Goal: Transaction & Acquisition: Purchase product/service

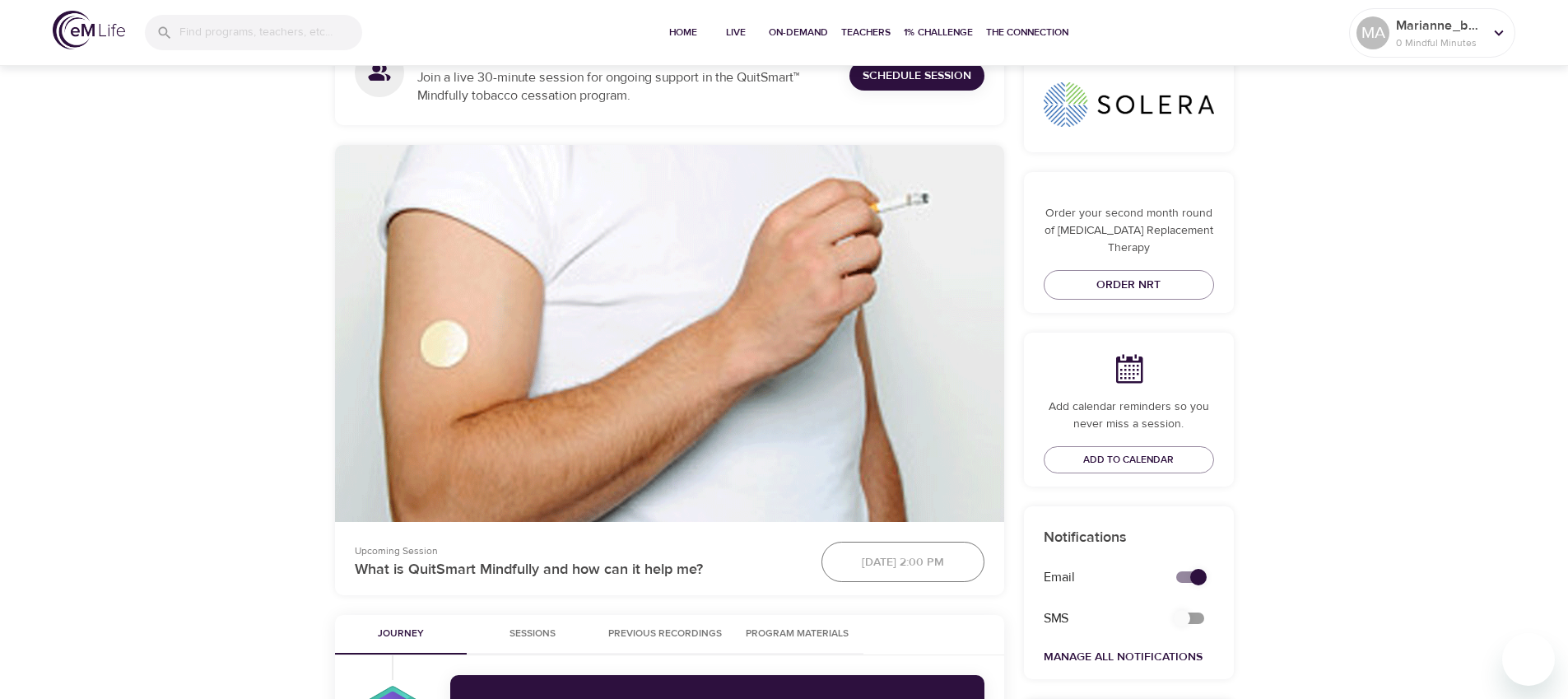
scroll to position [345, 0]
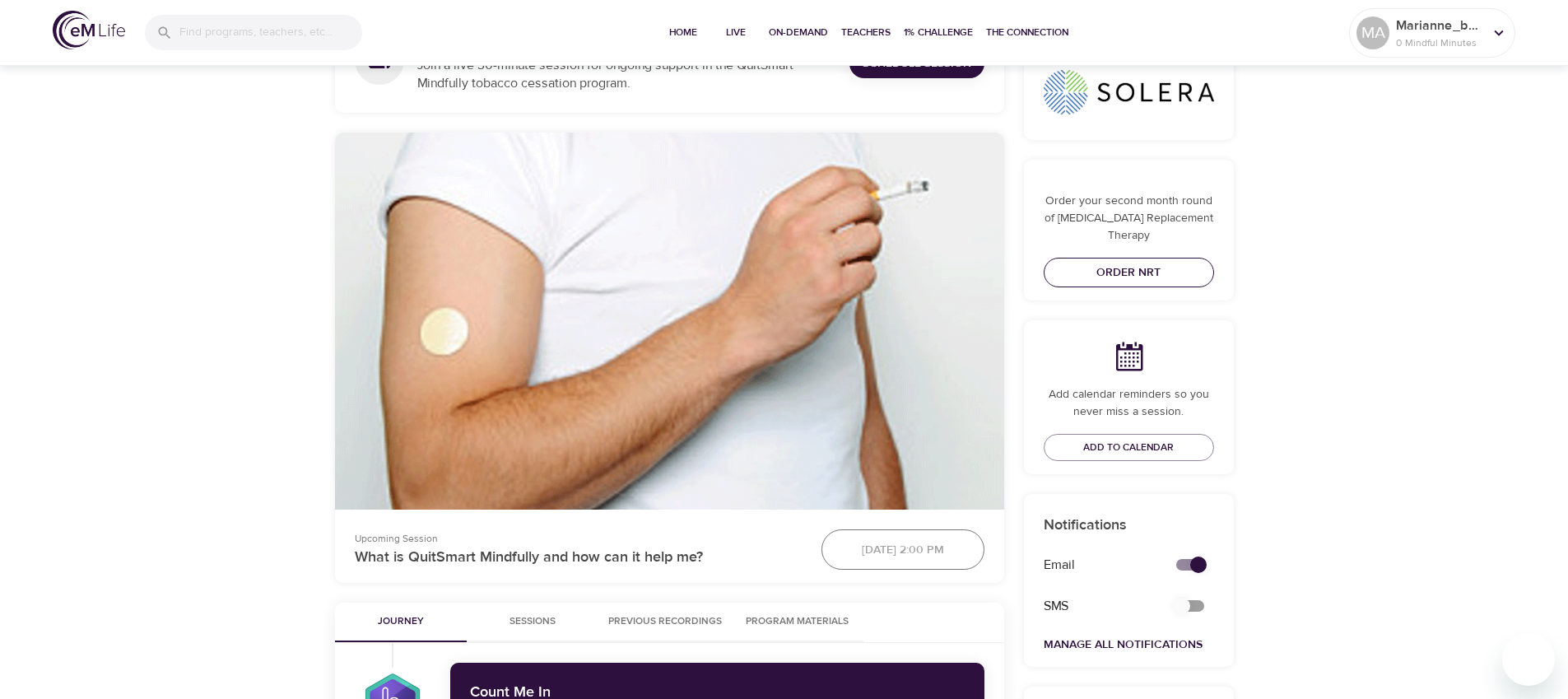
click at [1132, 263] on span "Order NRT" at bounding box center [1129, 273] width 144 height 21
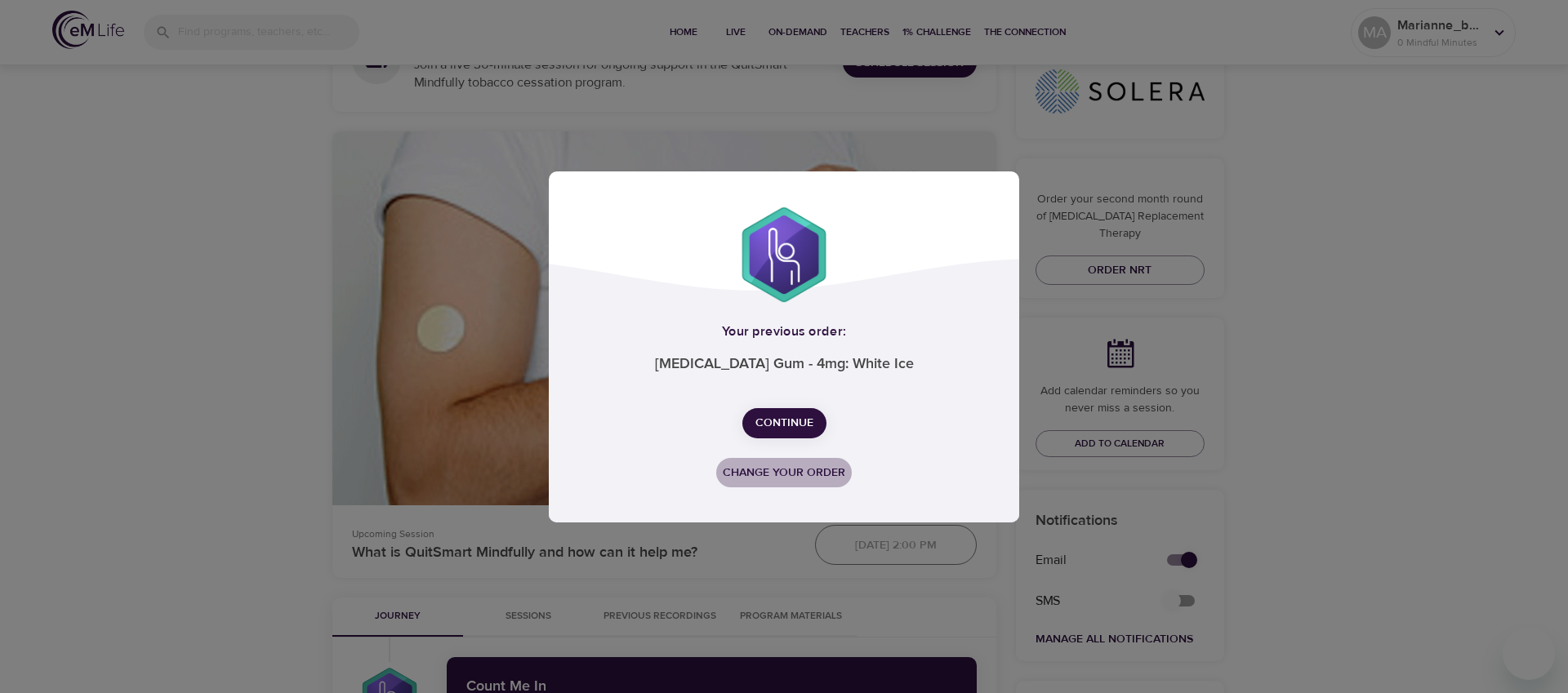
click at [821, 470] on span "Change your order" at bounding box center [784, 473] width 122 height 21
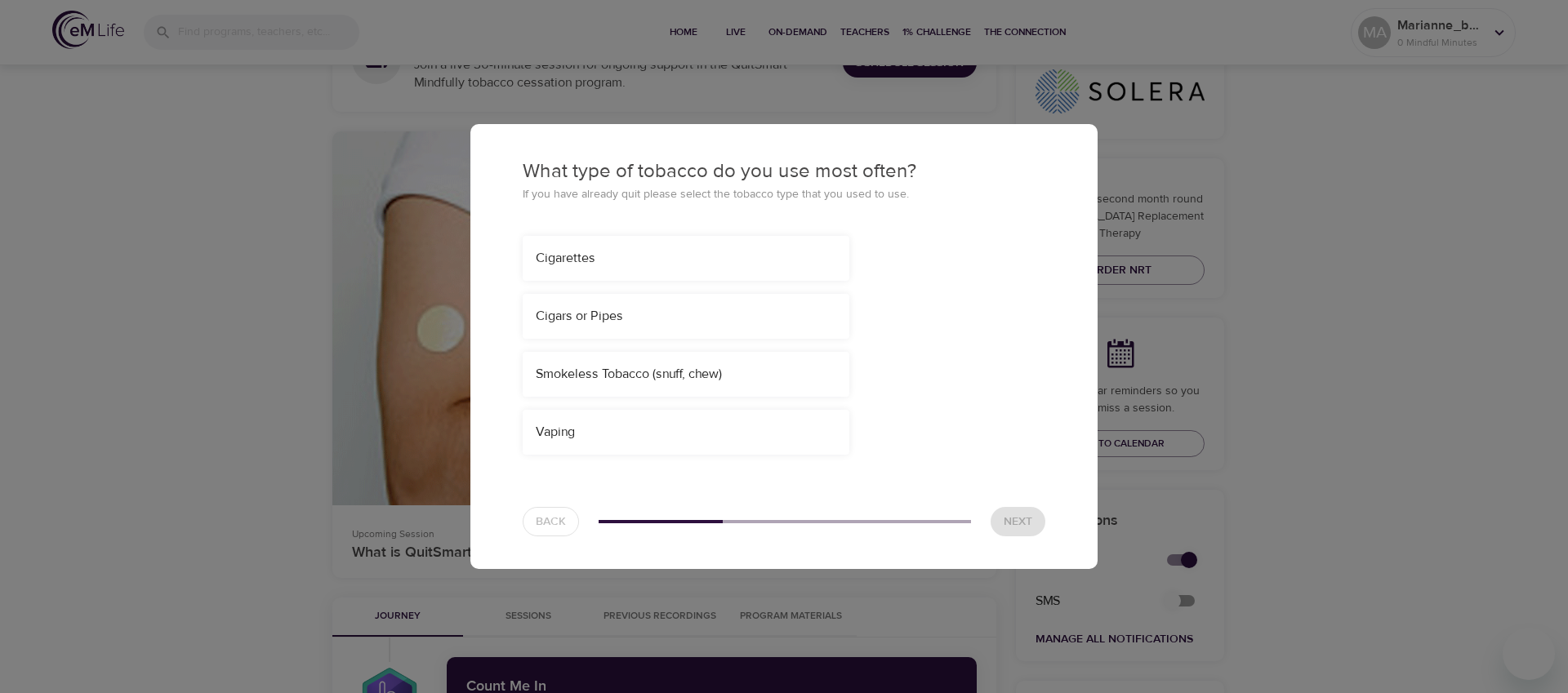
click at [685, 379] on div "Smokeless Tobacco (snuff, chew)" at bounding box center [686, 374] width 301 height 19
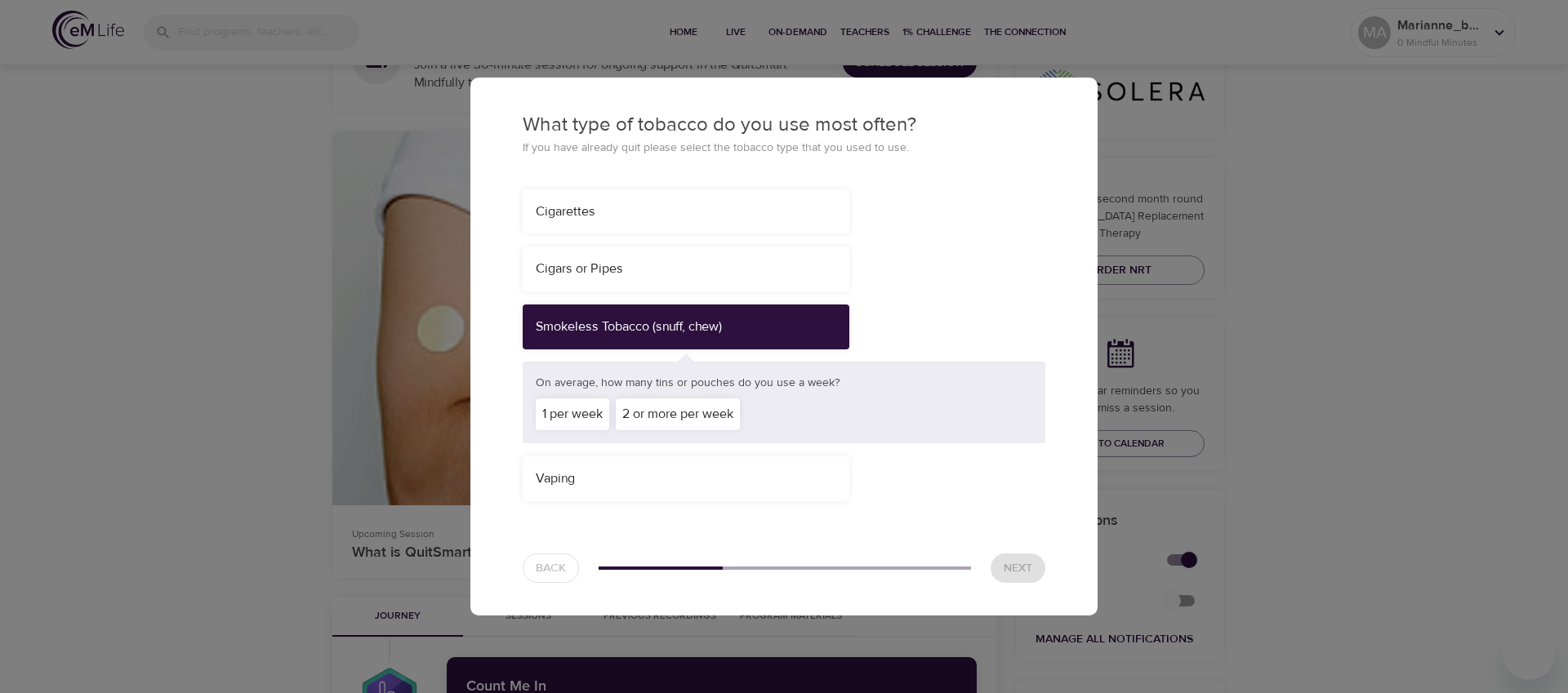
click at [688, 424] on div "2 or more per week" at bounding box center [678, 414] width 124 height 32
click at [1006, 554] on button "Next" at bounding box center [1017, 568] width 55 height 30
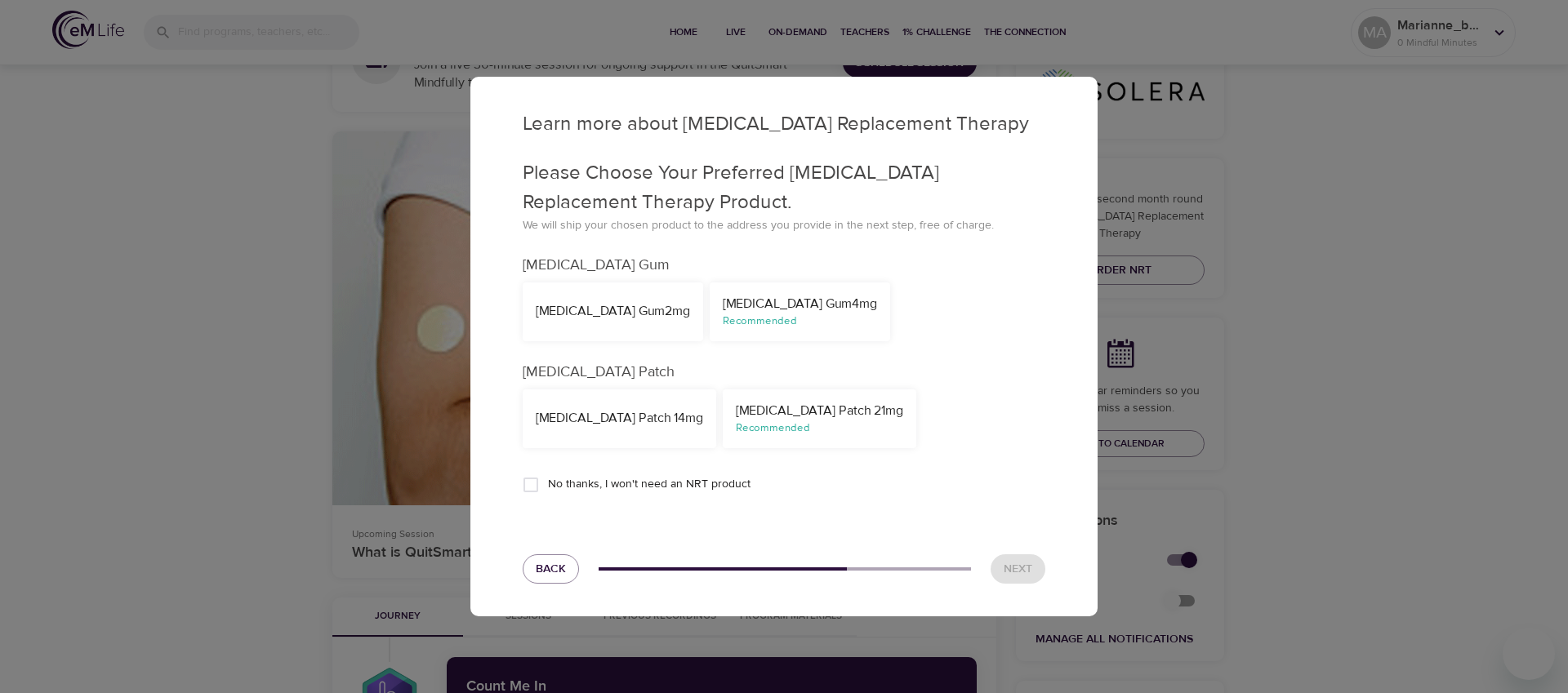
click at [723, 307] on div "[MEDICAL_DATA] Gum 4mg" at bounding box center [800, 304] width 155 height 19
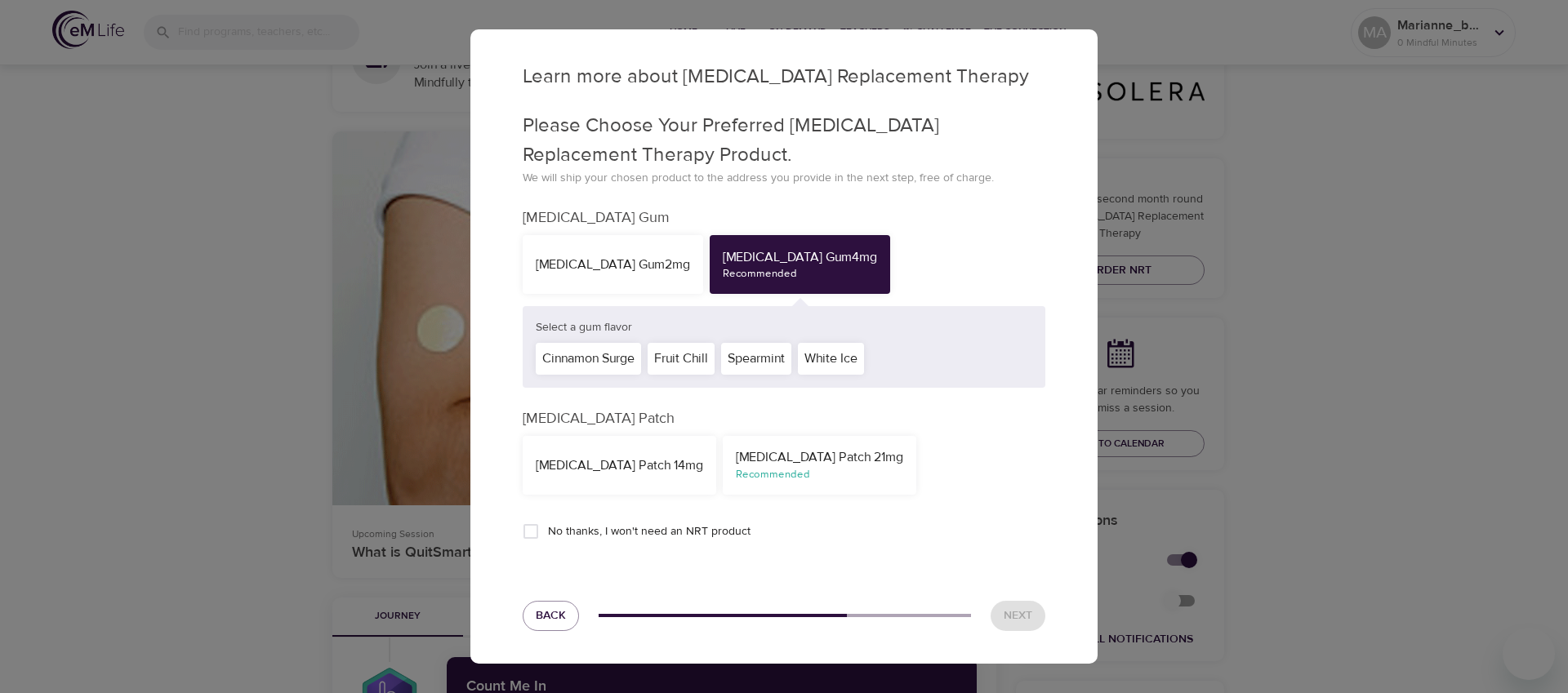
click at [754, 361] on div "Spearmint" at bounding box center [756, 359] width 70 height 32
click at [1020, 618] on span "Next" at bounding box center [1017, 616] width 29 height 21
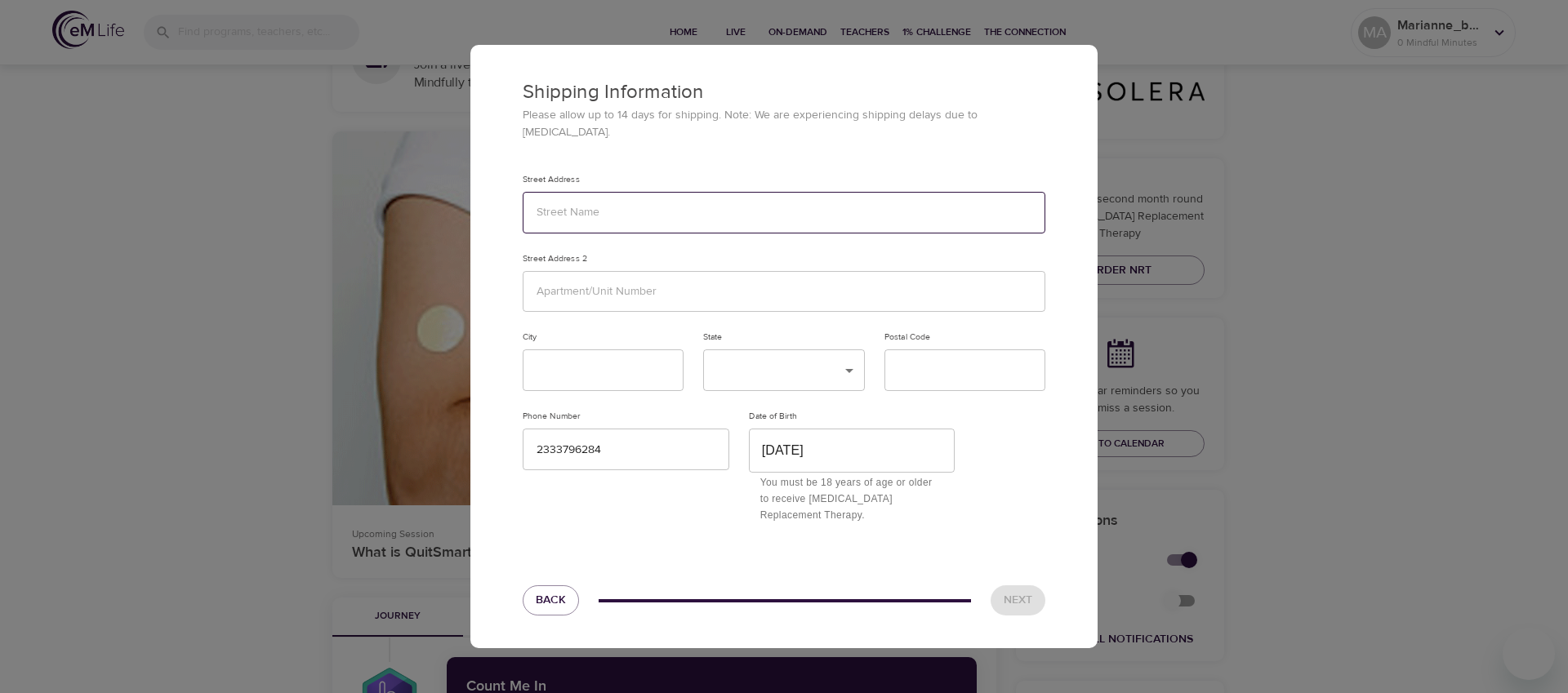
click at [592, 214] on input "text" at bounding box center [784, 213] width 523 height 42
type input "1234 TEST"
type input "TEST"
type input "Test"
click at [846, 363] on body "Home Live On-Demand Teachers 1% Challenge The Connection MA Marianne_b2ab47 0 M…" at bounding box center [784, 497] width 1568 height 1679
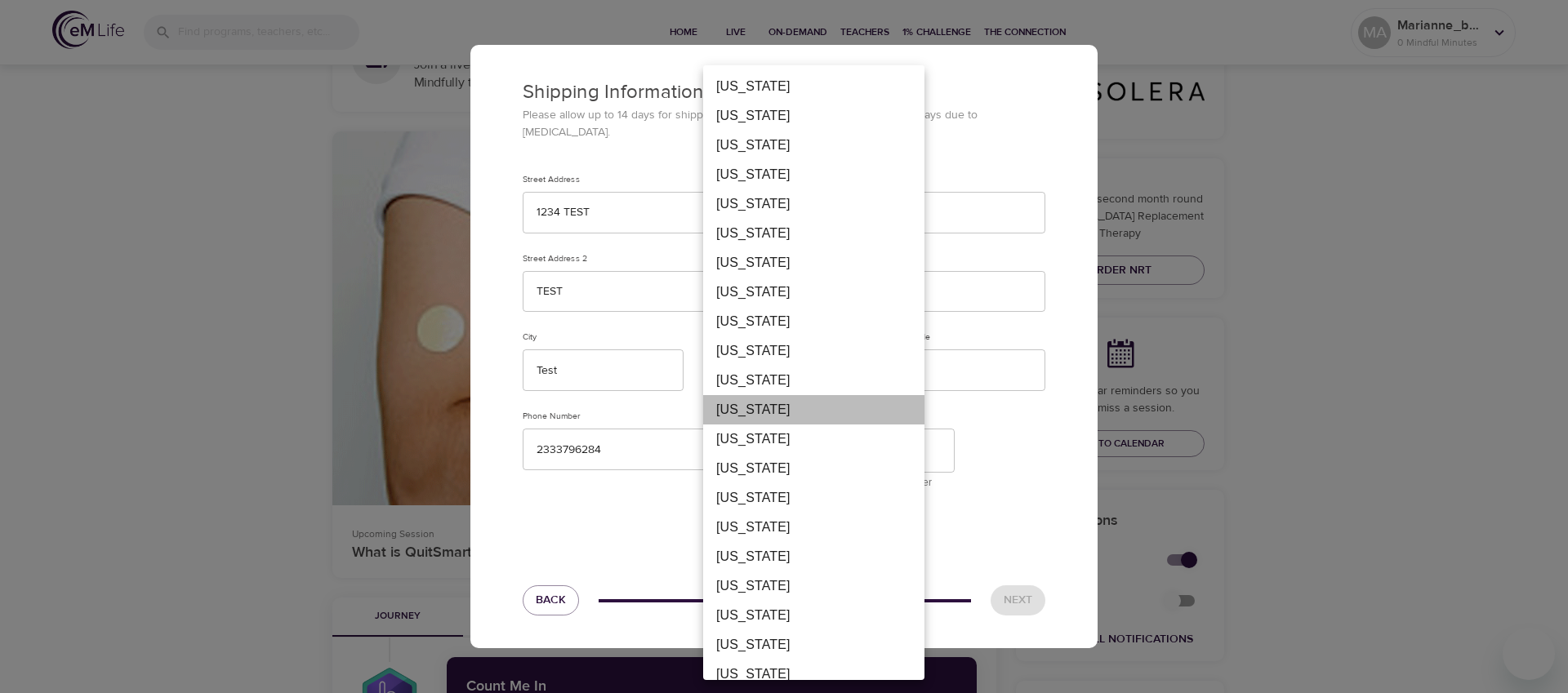
click at [776, 417] on li "[US_STATE]" at bounding box center [813, 410] width 222 height 30
type input "FL"
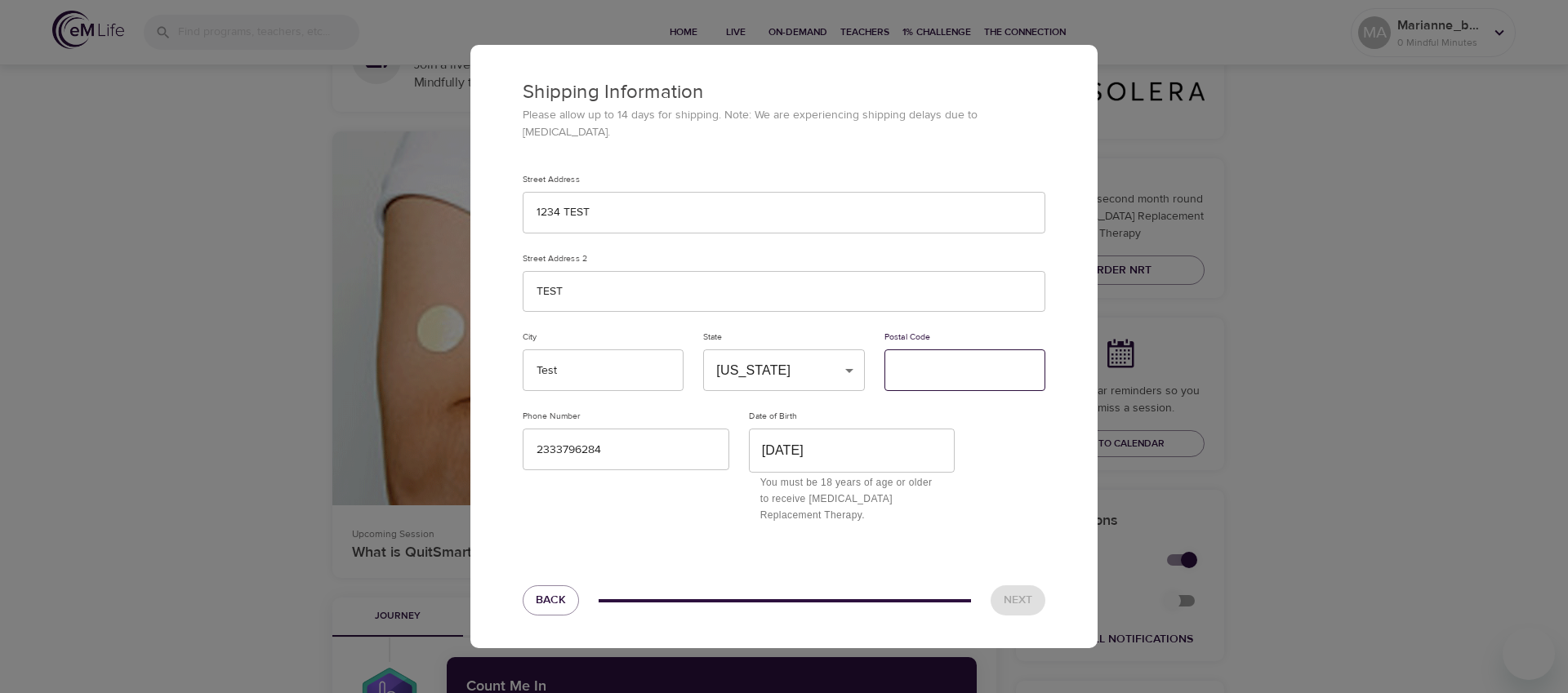
click at [955, 366] on input "text" at bounding box center [964, 370] width 161 height 42
type input "12345"
click at [1009, 591] on span "Next" at bounding box center [1017, 601] width 29 height 21
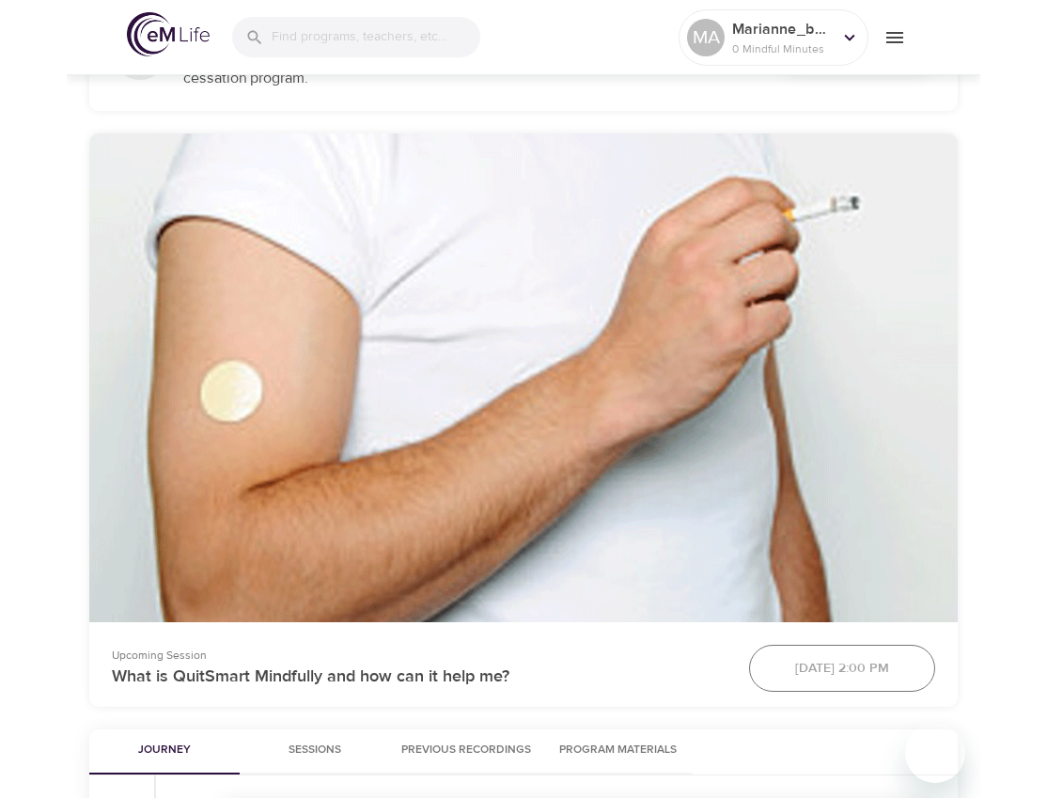
scroll to position [412, 0]
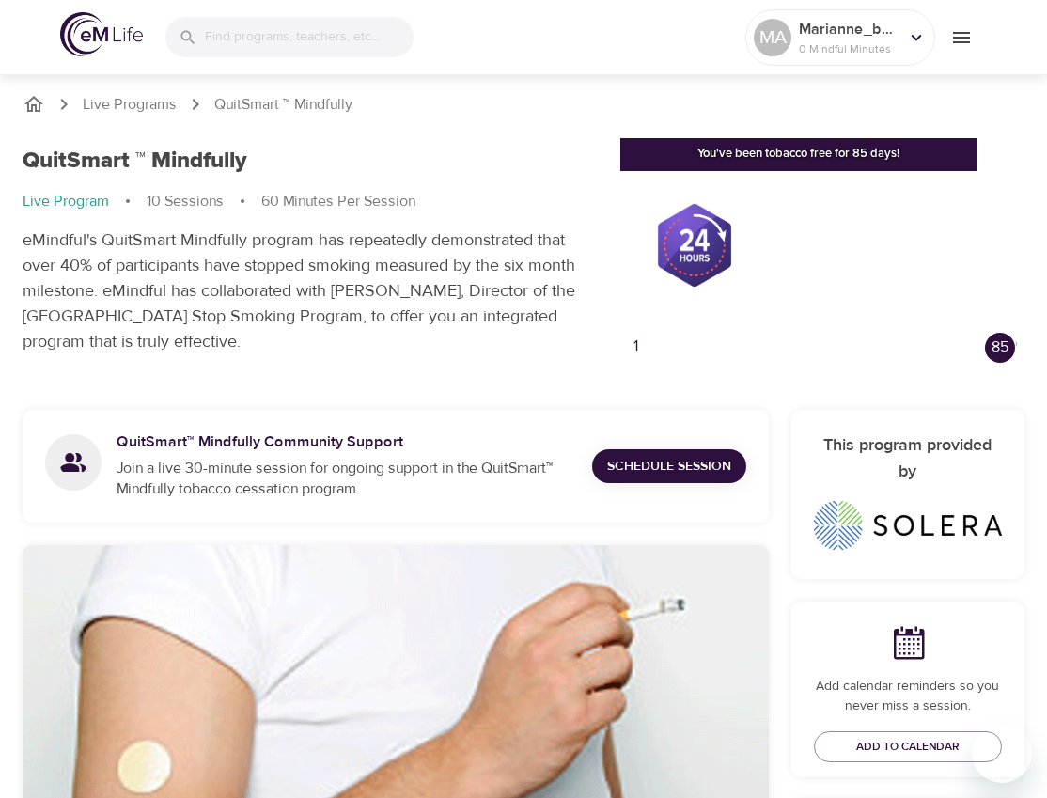
scroll to position [412, 0]
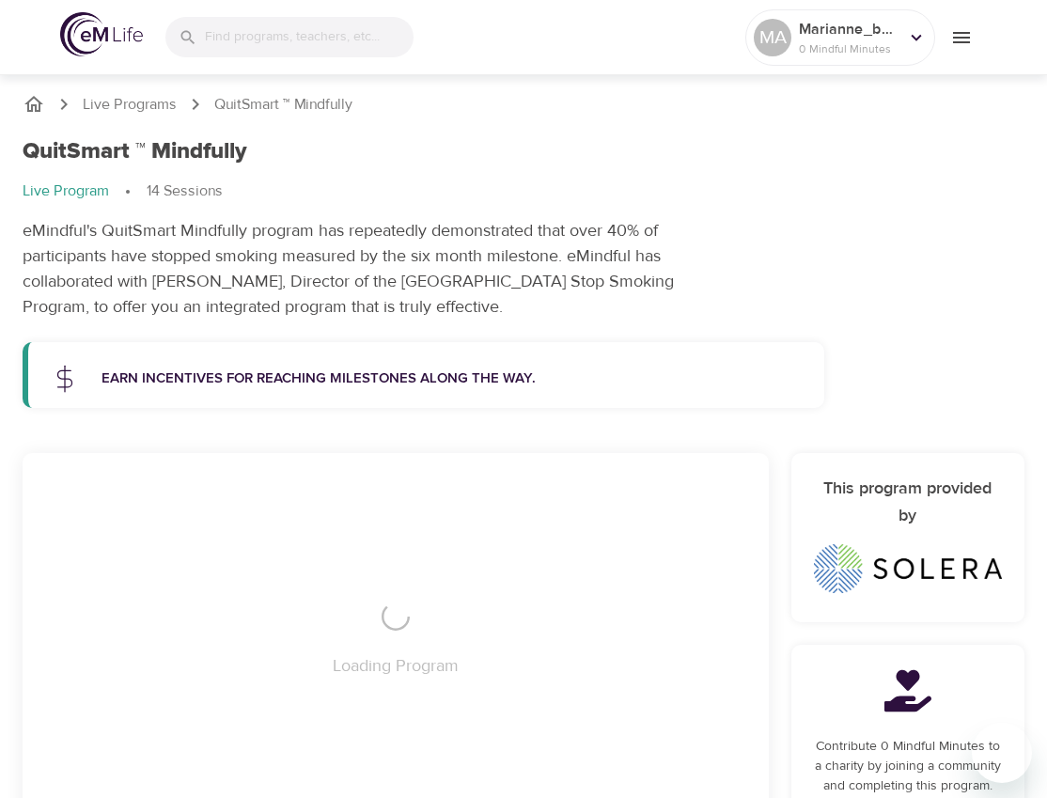
scroll to position [412, 0]
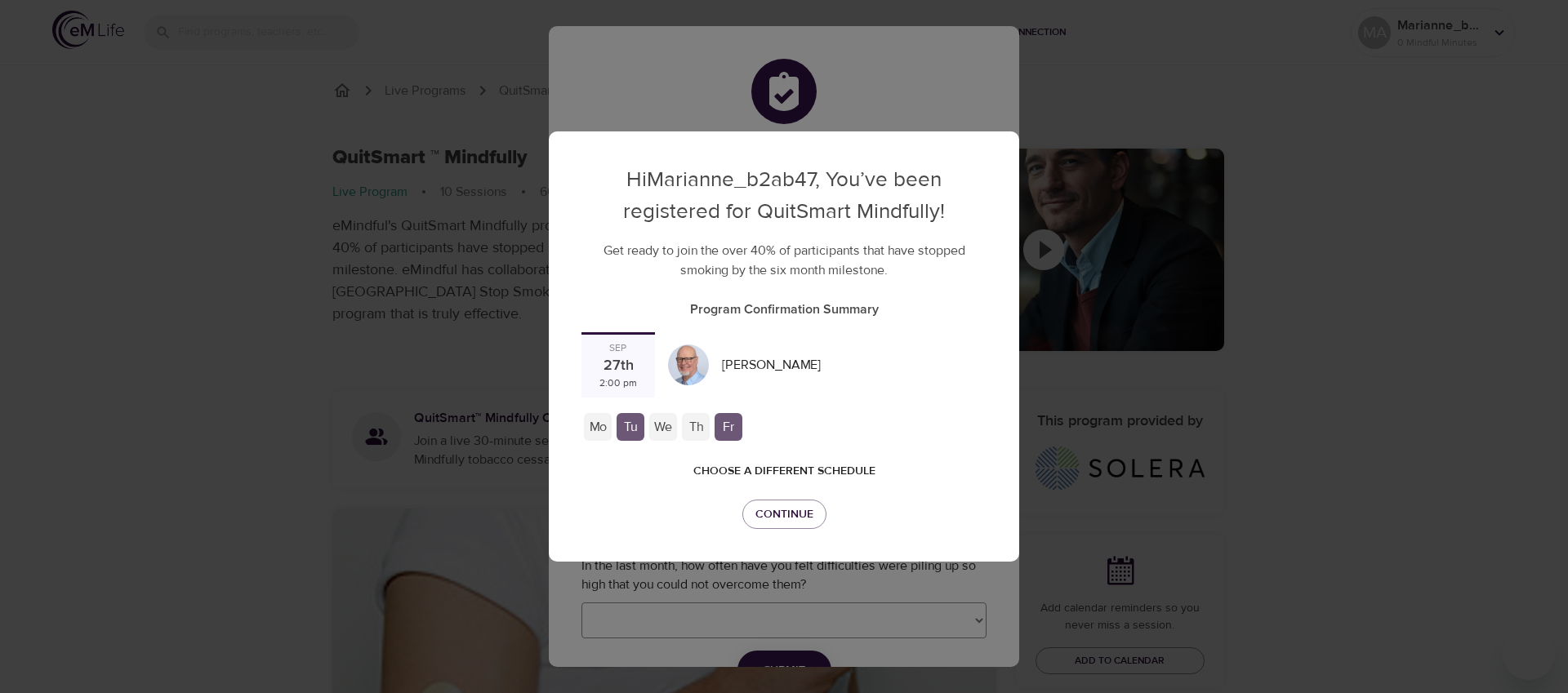
checkbox input "true"
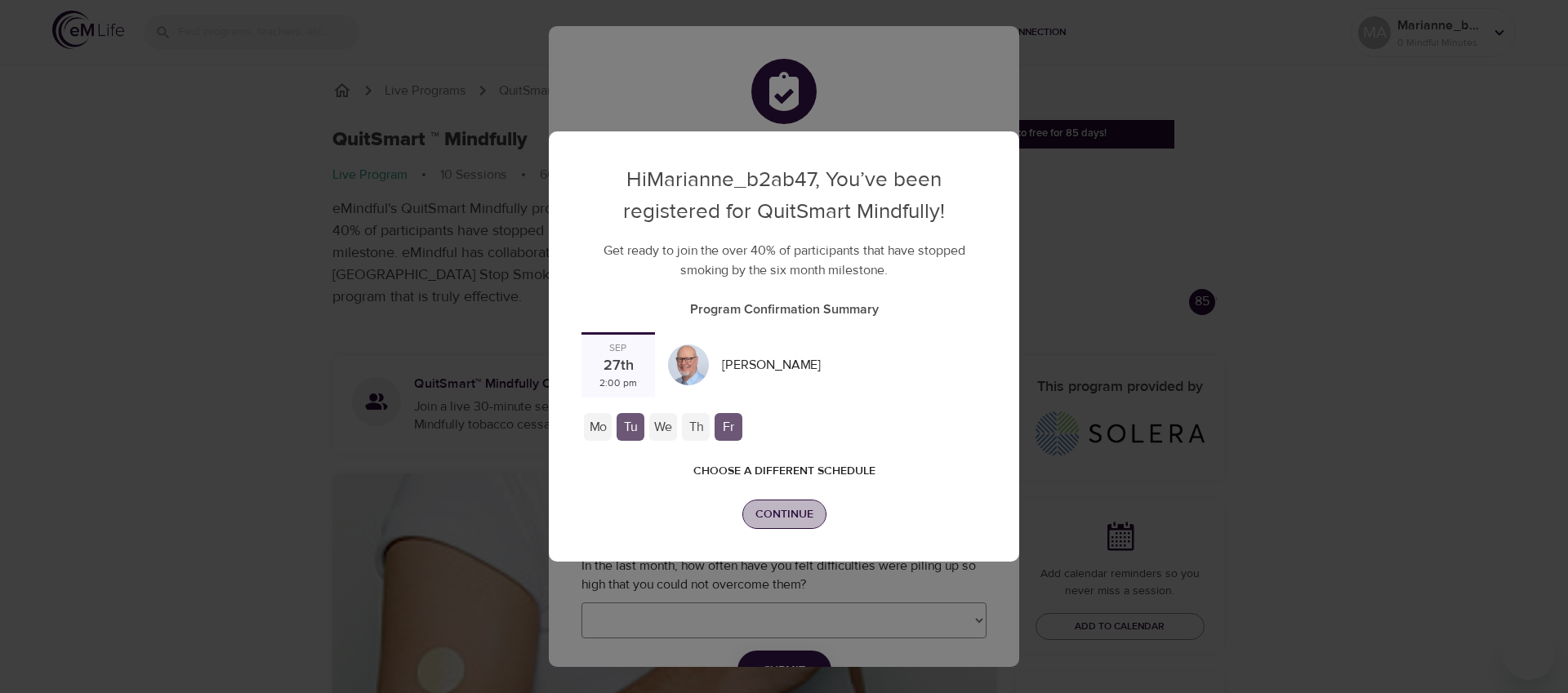
click at [788, 505] on span "Continue" at bounding box center [784, 515] width 58 height 21
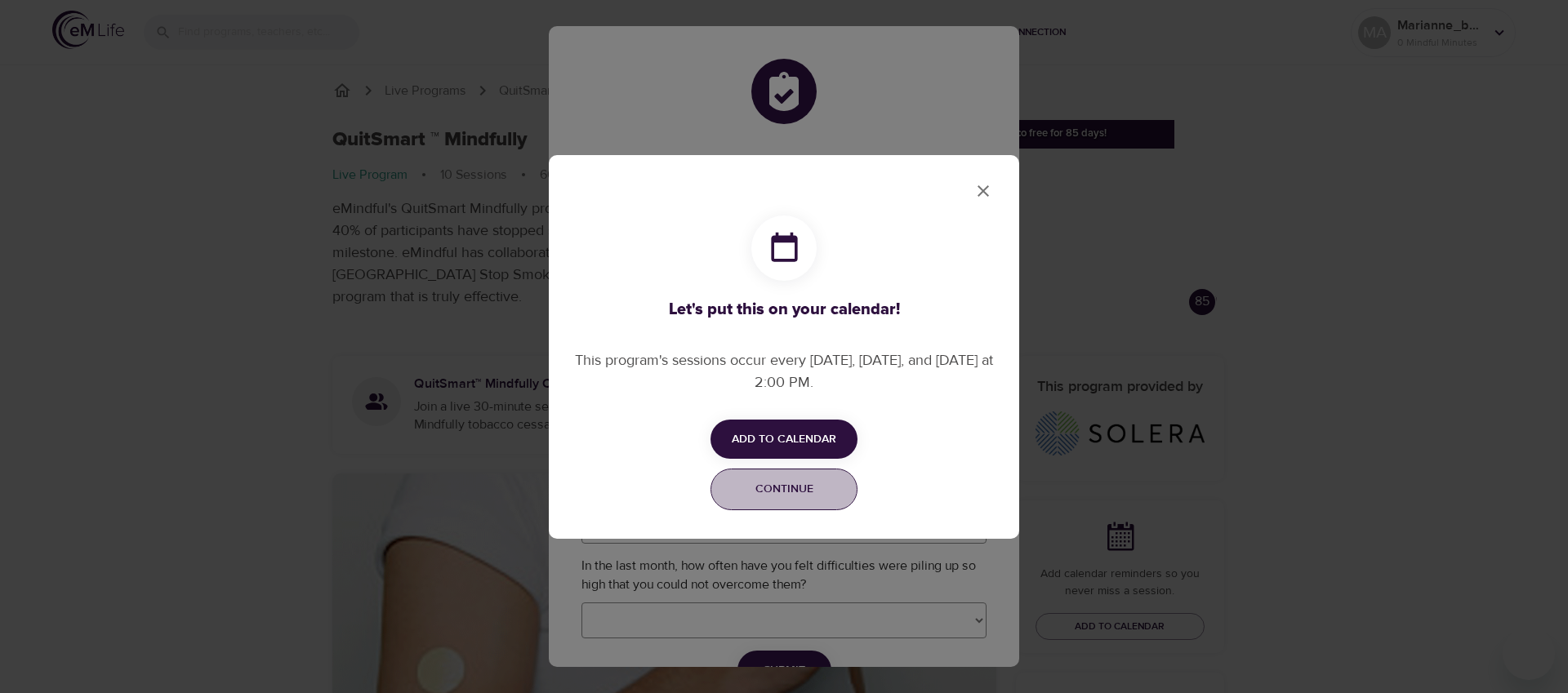
click at [795, 489] on span "Continue" at bounding box center [784, 490] width 126 height 21
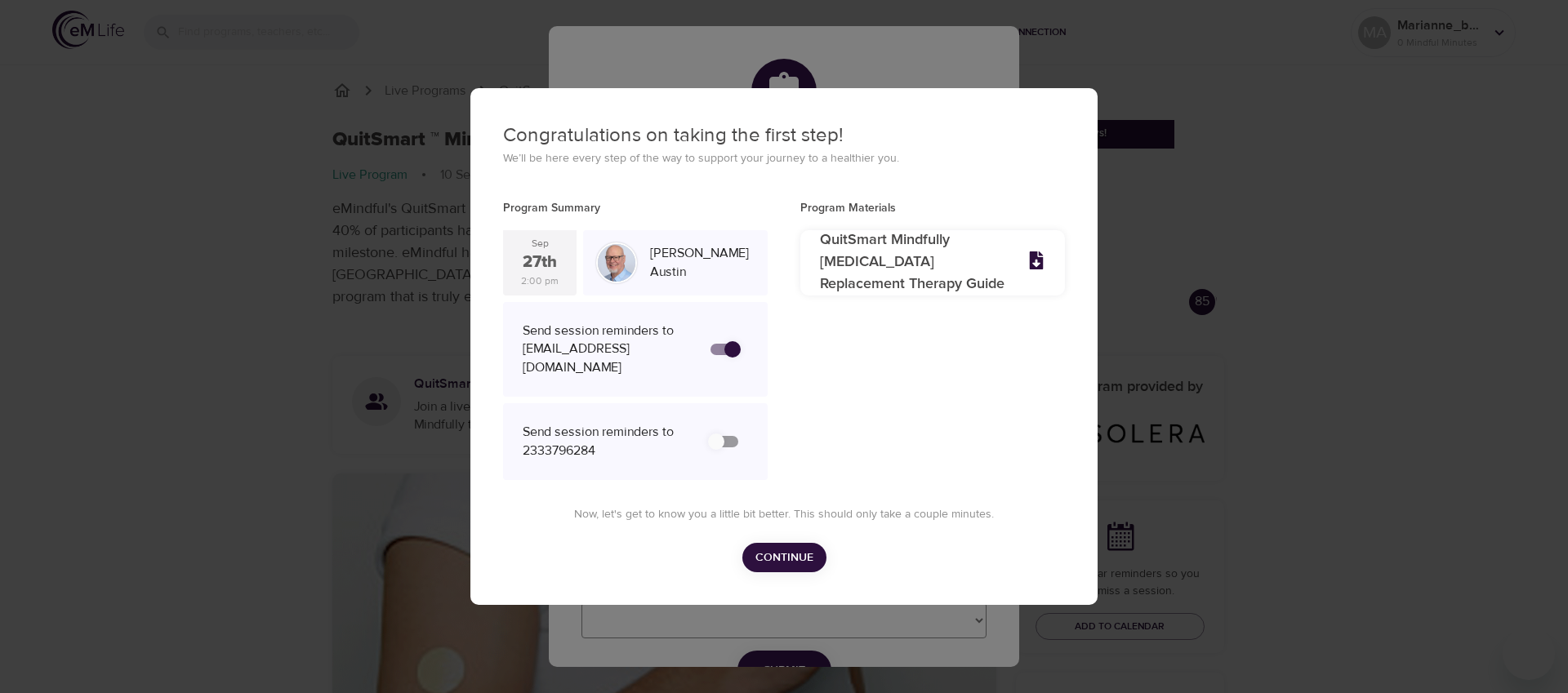
click at [769, 564] on span "Continue" at bounding box center [784, 558] width 58 height 21
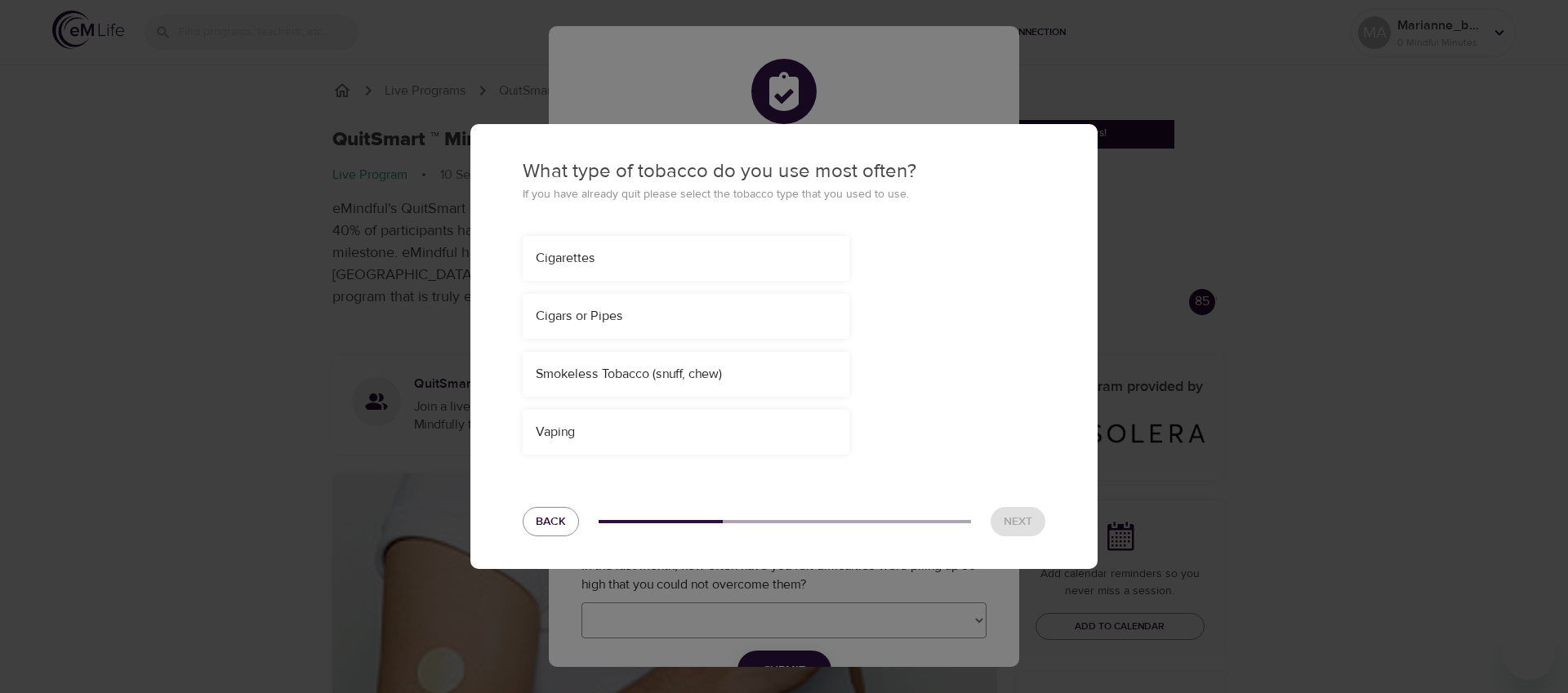
click at [613, 263] on div "Cigarettes" at bounding box center [686, 259] width 301 height 19
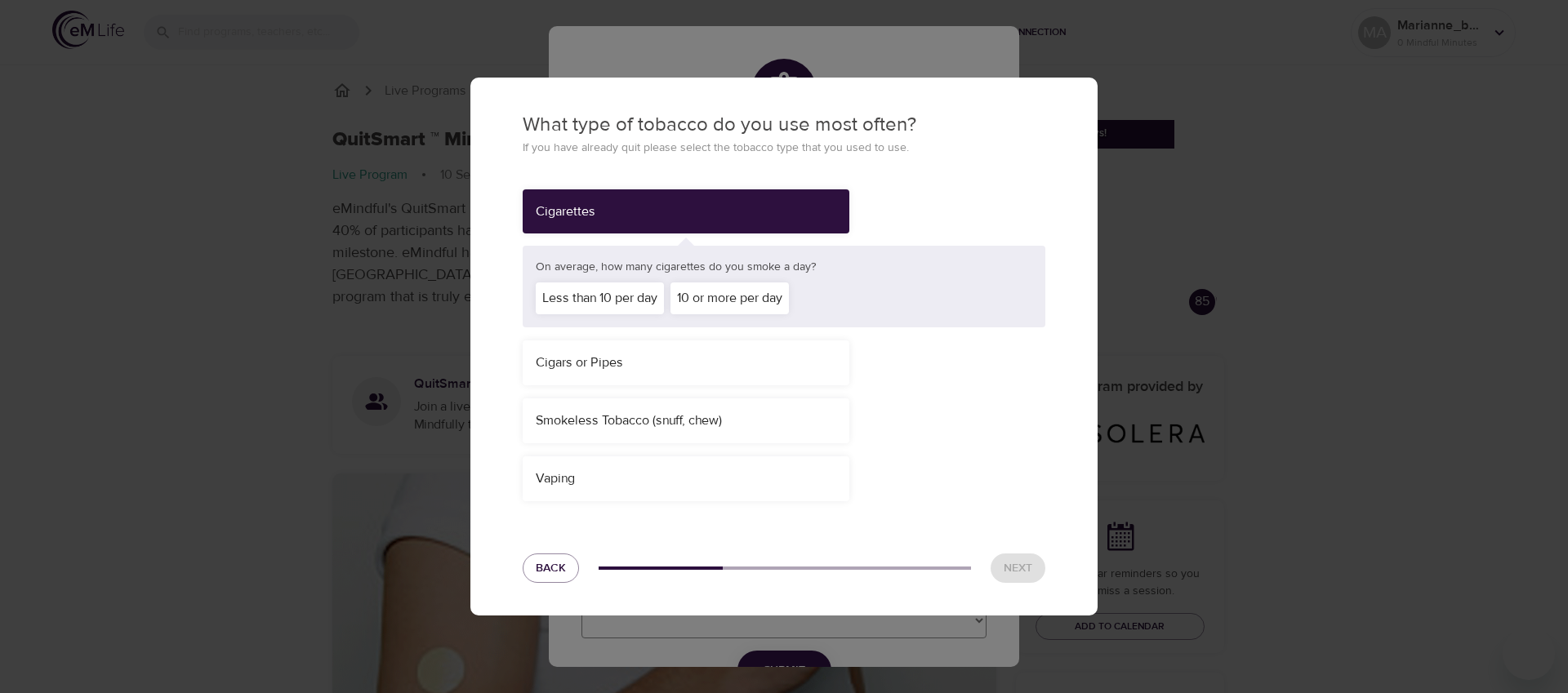
click at [711, 302] on div "10 or more per day" at bounding box center [730, 298] width 118 height 32
click at [1016, 563] on span "Next" at bounding box center [1017, 569] width 29 height 21
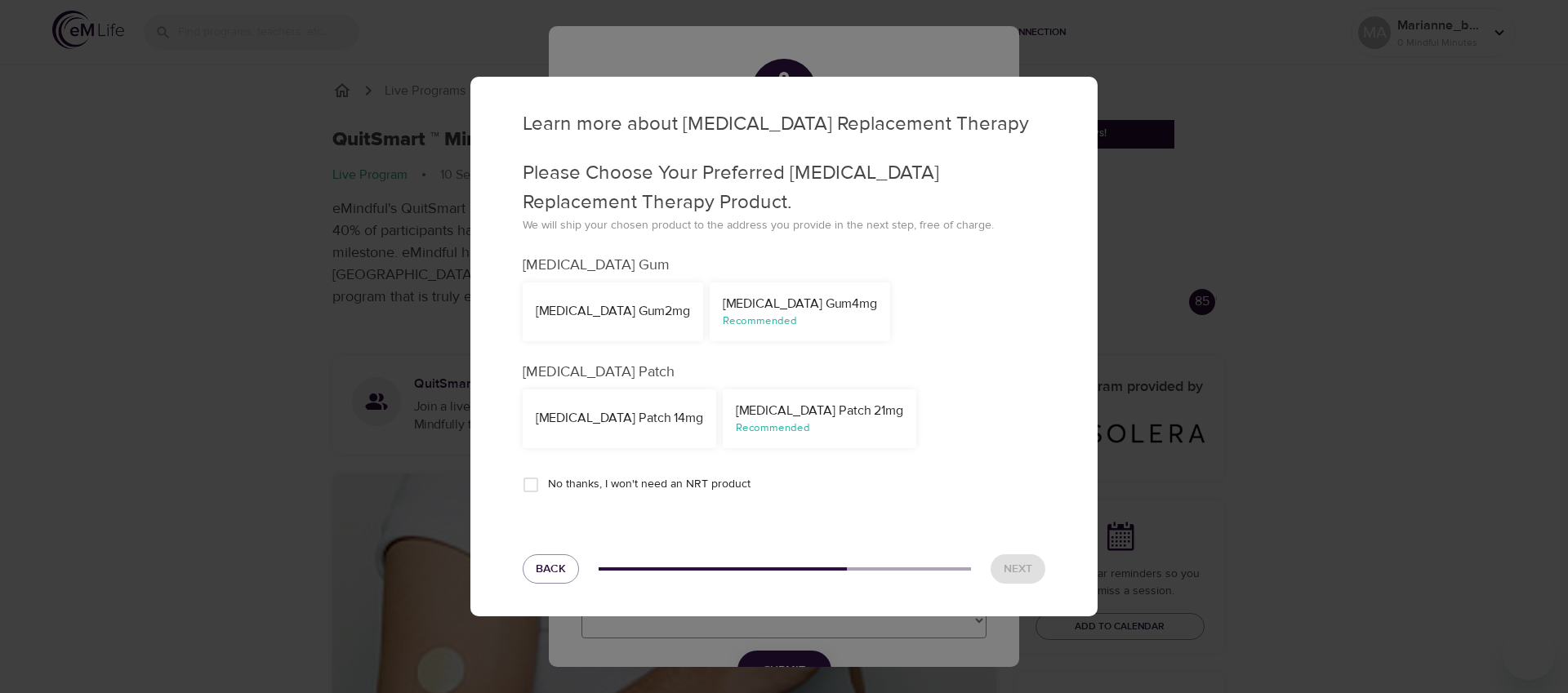
click at [723, 300] on div "[MEDICAL_DATA] Gum 4mg" at bounding box center [800, 304] width 155 height 19
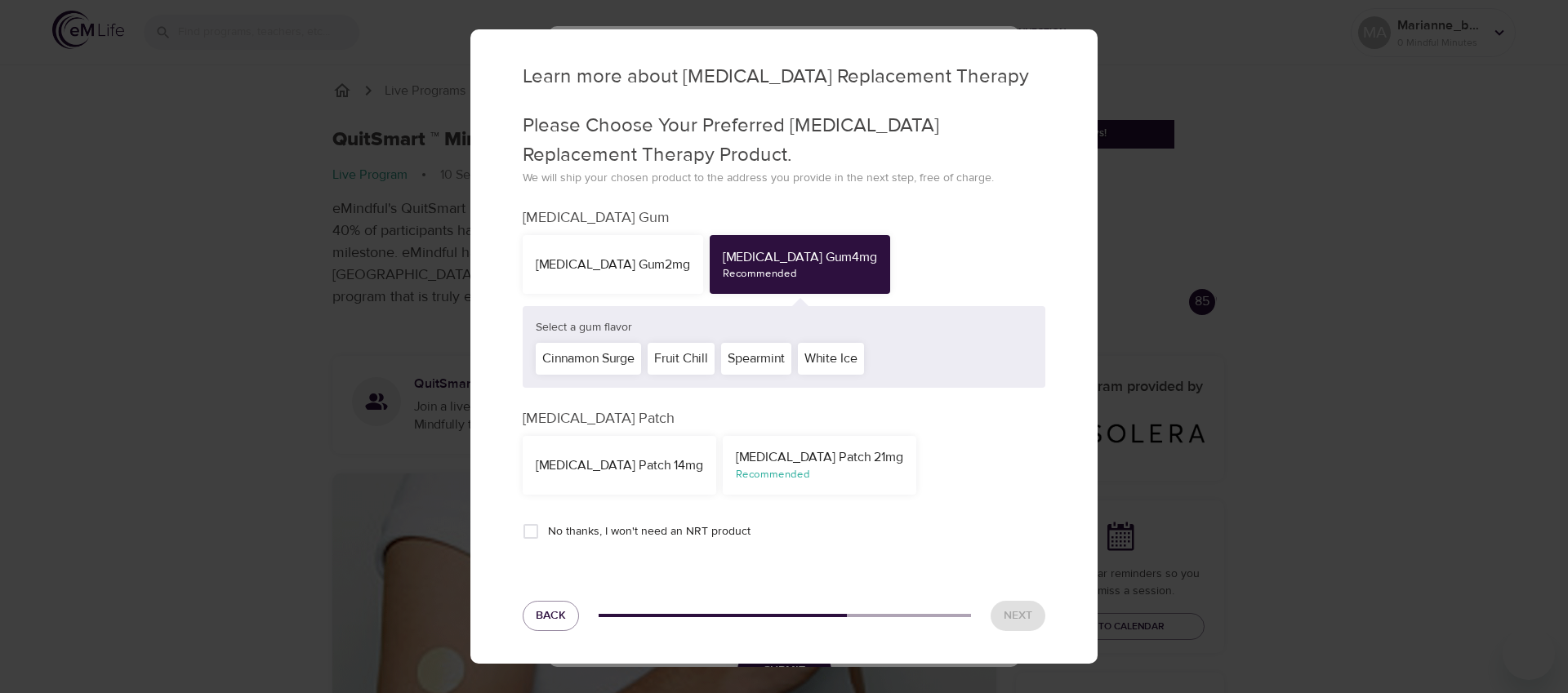
click at [833, 362] on div "White Ice" at bounding box center [830, 359] width 66 height 32
click at [1027, 611] on span "Next" at bounding box center [1017, 616] width 29 height 21
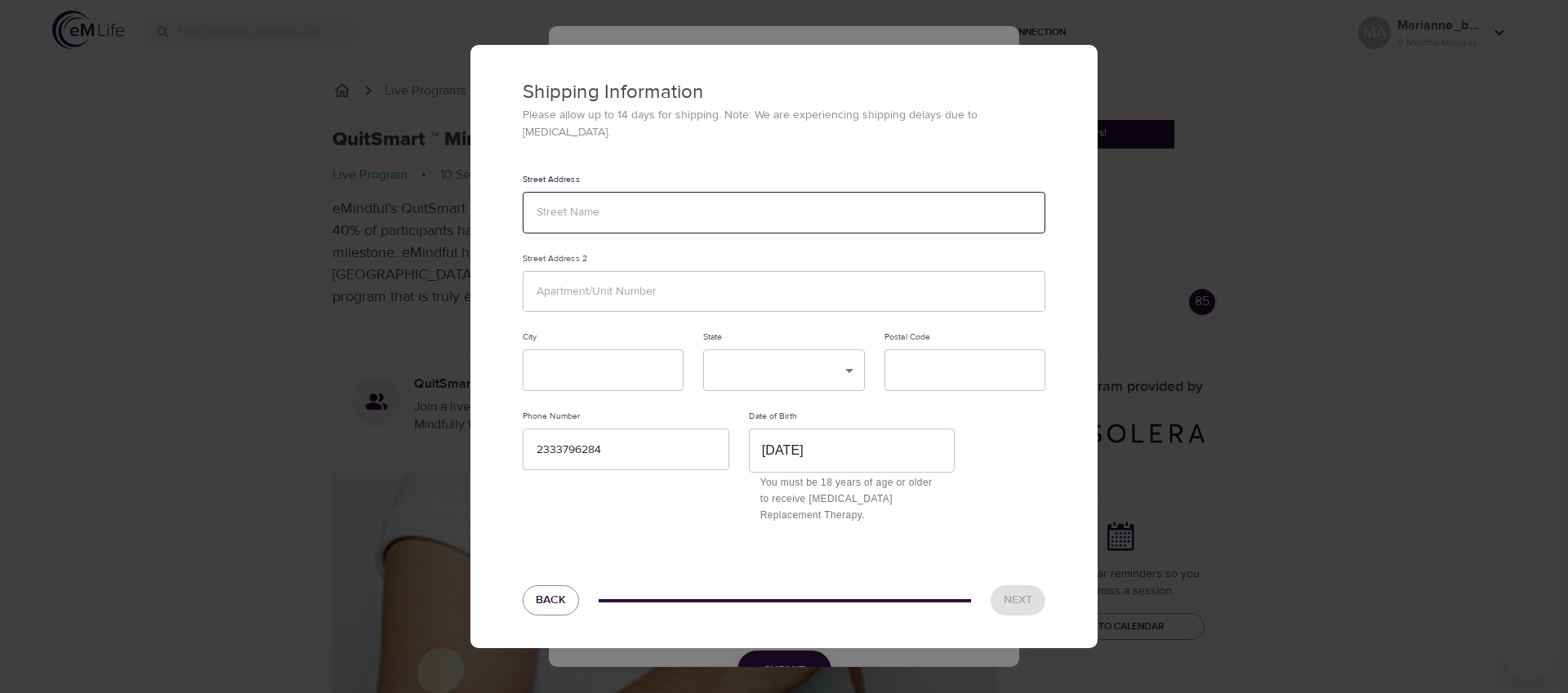
click at [718, 206] on input "text" at bounding box center [784, 213] width 523 height 42
type input "1234 TEST"
type input "TEST"
type input "Test"
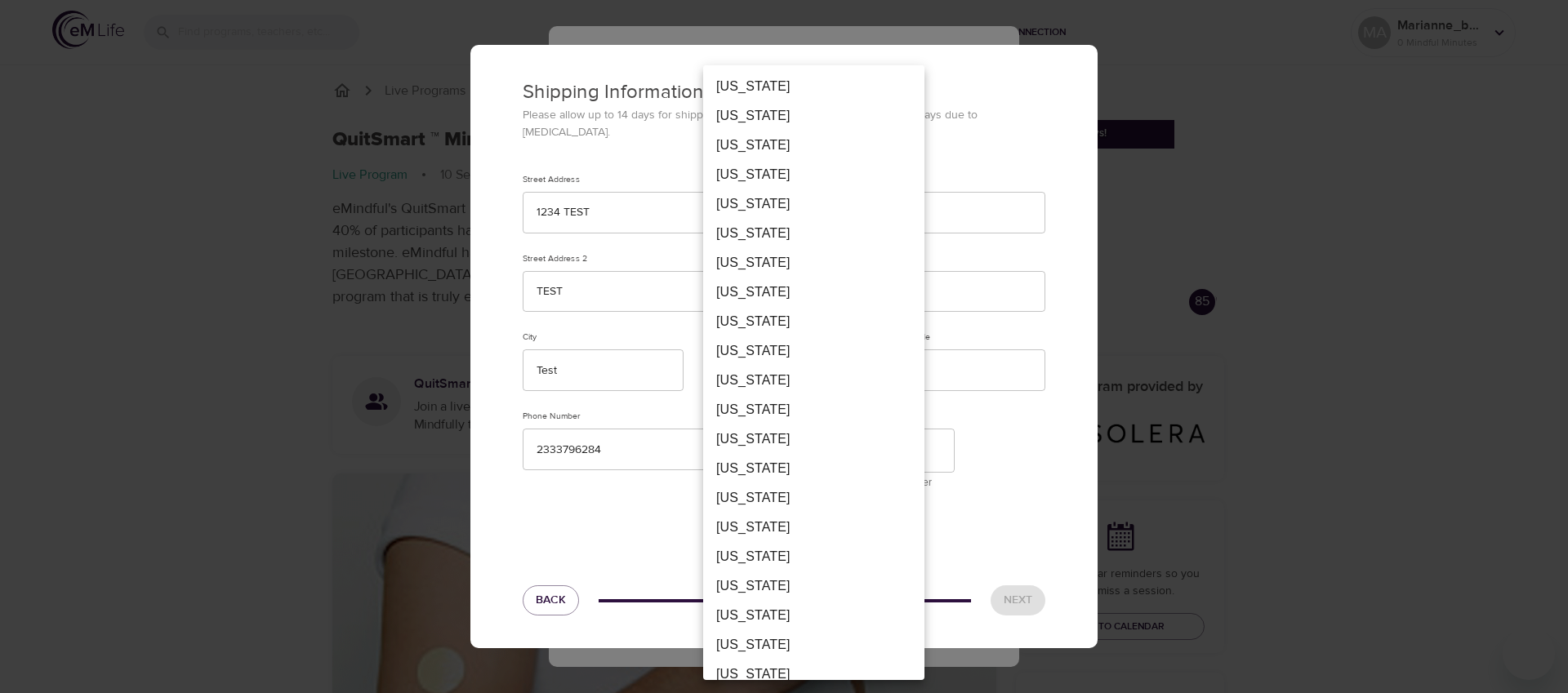
click at [751, 415] on li "[US_STATE]" at bounding box center [813, 410] width 222 height 30
type input "FL"
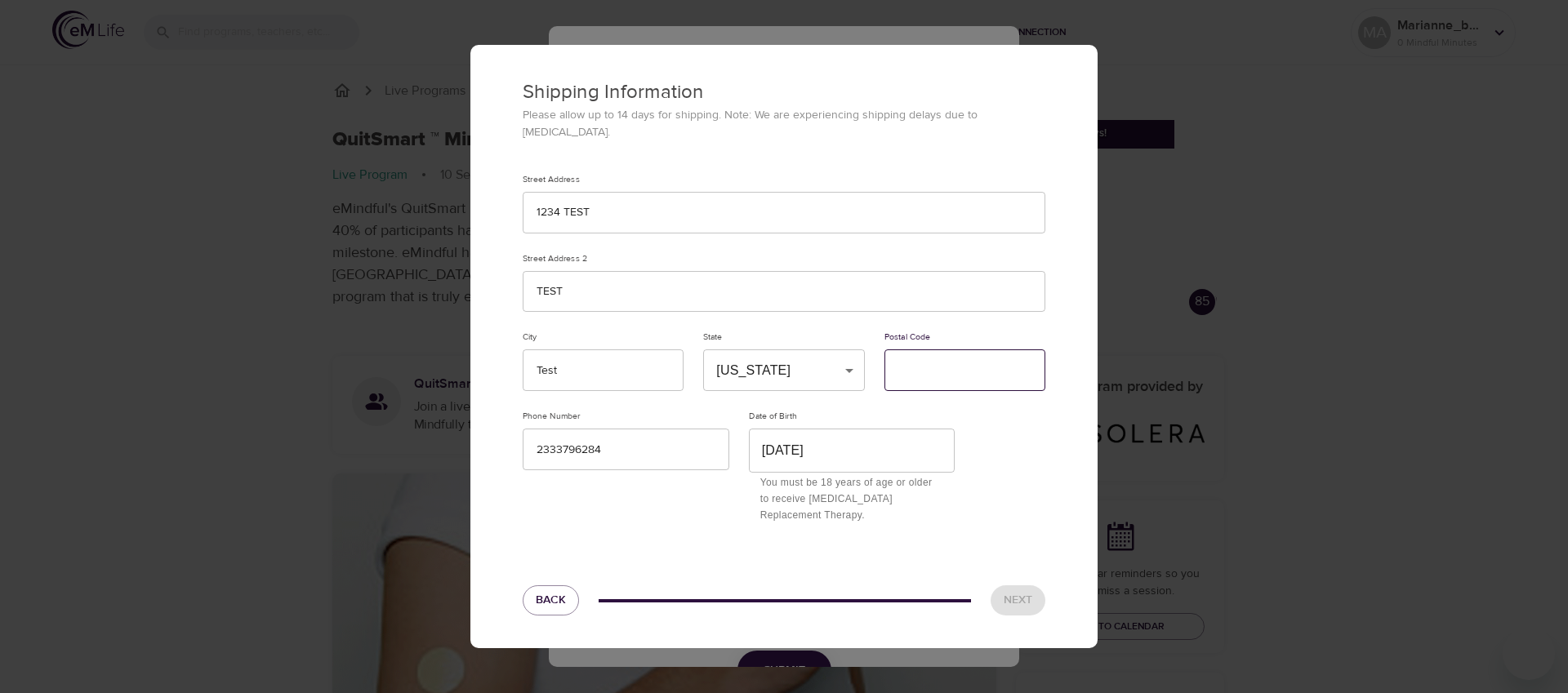
click at [921, 366] on input "text" at bounding box center [964, 370] width 161 height 42
type input "12345"
click at [1019, 591] on span "Next" at bounding box center [1017, 601] width 29 height 21
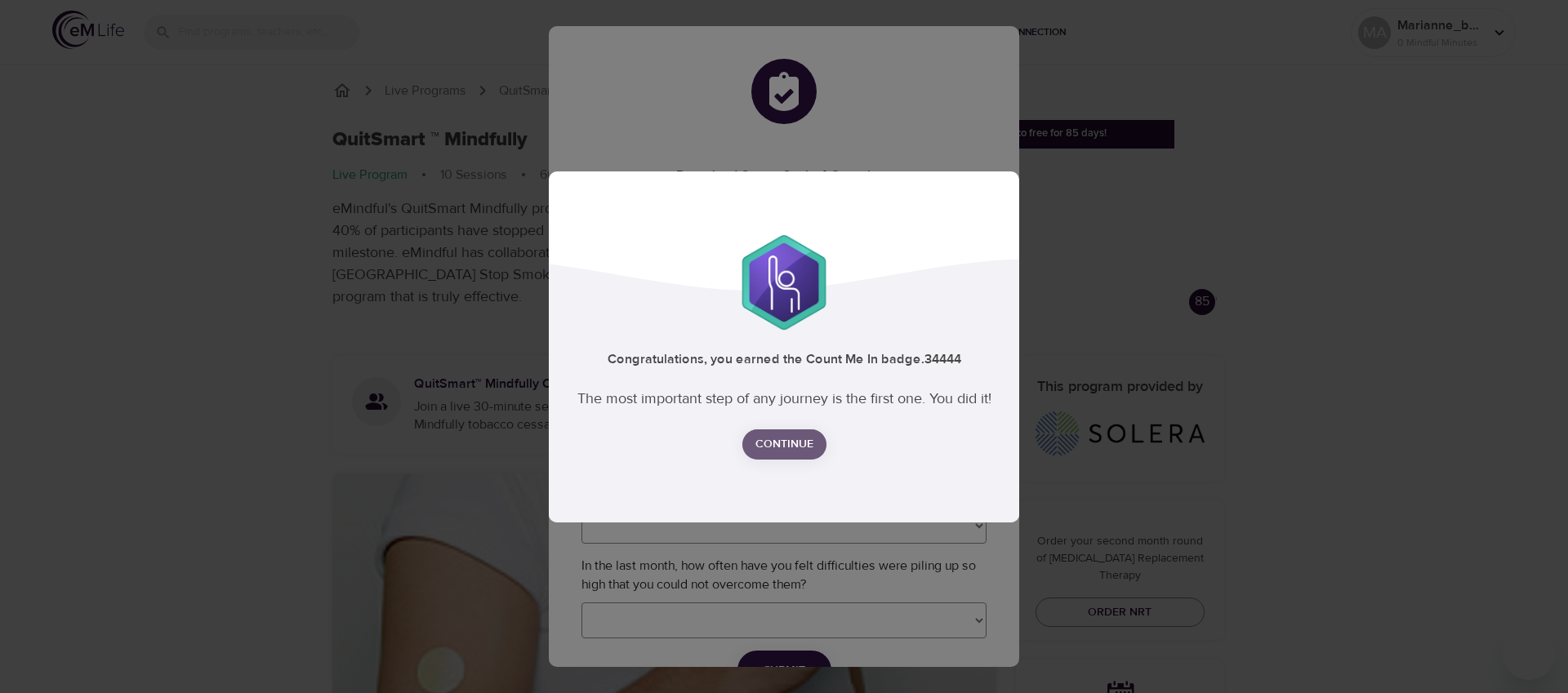
click at [804, 432] on button "Continue" at bounding box center [784, 444] width 84 height 30
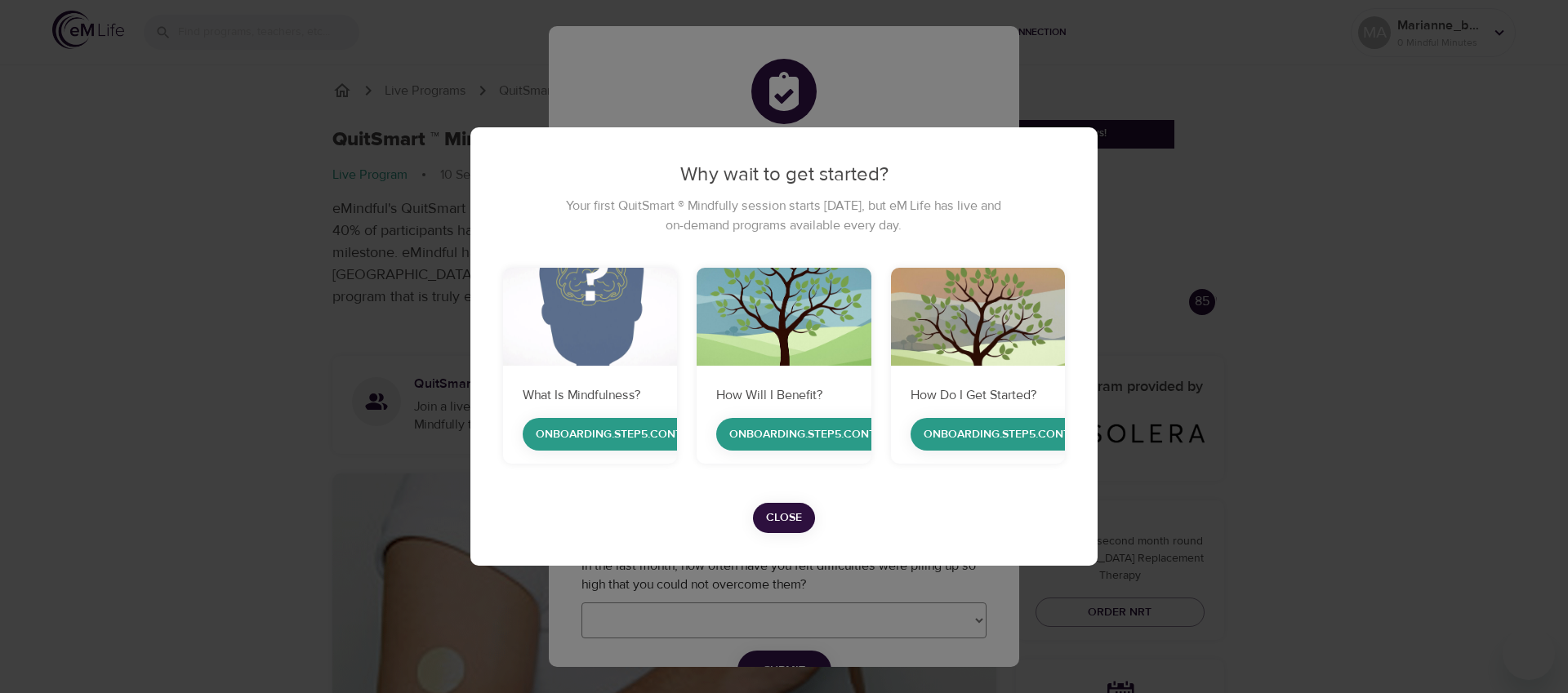
click at [779, 515] on span "Close" at bounding box center [784, 518] width 36 height 21
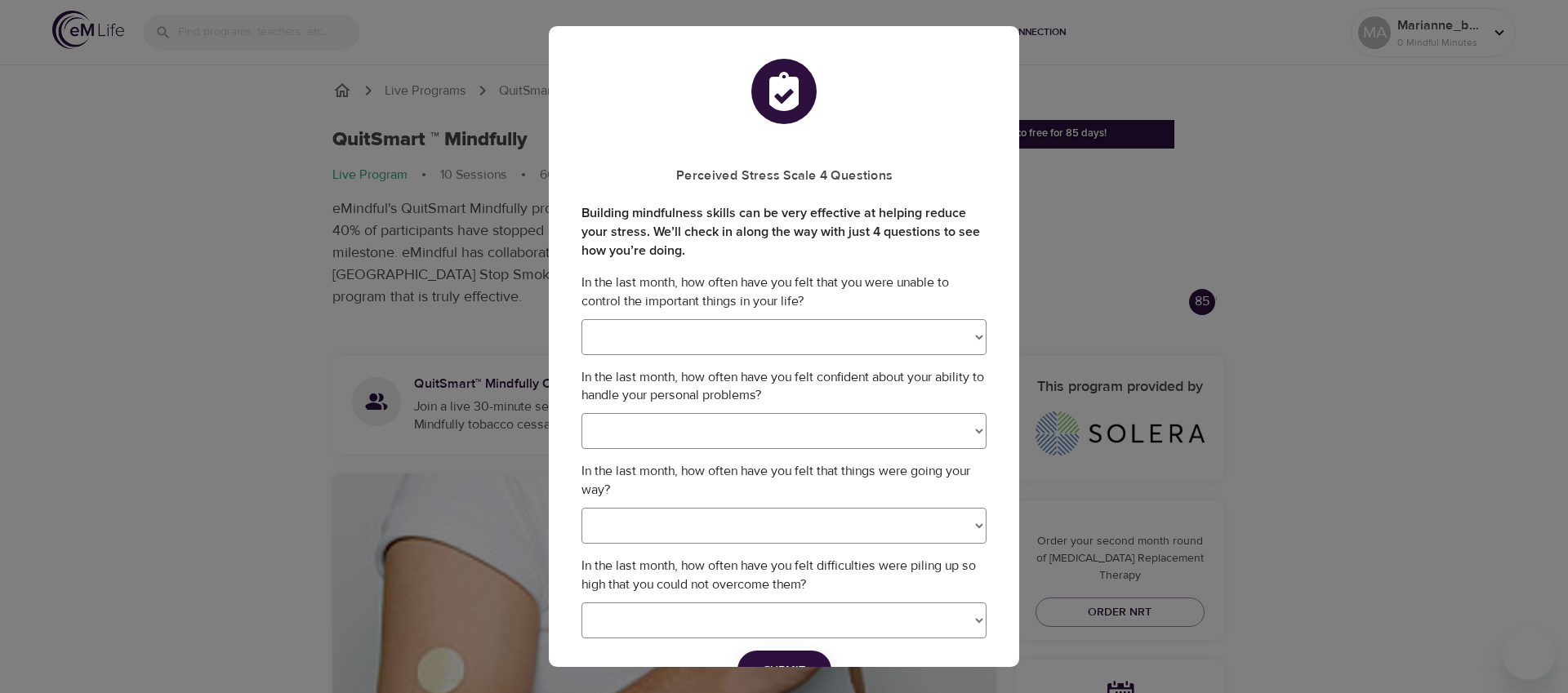
click at [959, 336] on select "Never Almost Never Sometimes Fairly Often Very Often" at bounding box center [784, 337] width 405 height 36
select select "0"
click at [581, 320] on select "Never Almost Never Sometimes Fairly Often Very Often" at bounding box center [784, 337] width 405 height 36
click at [837, 442] on select "Never Almost Never Sometimes Fairly Often Very Often" at bounding box center [784, 431] width 405 height 36
select select "1"
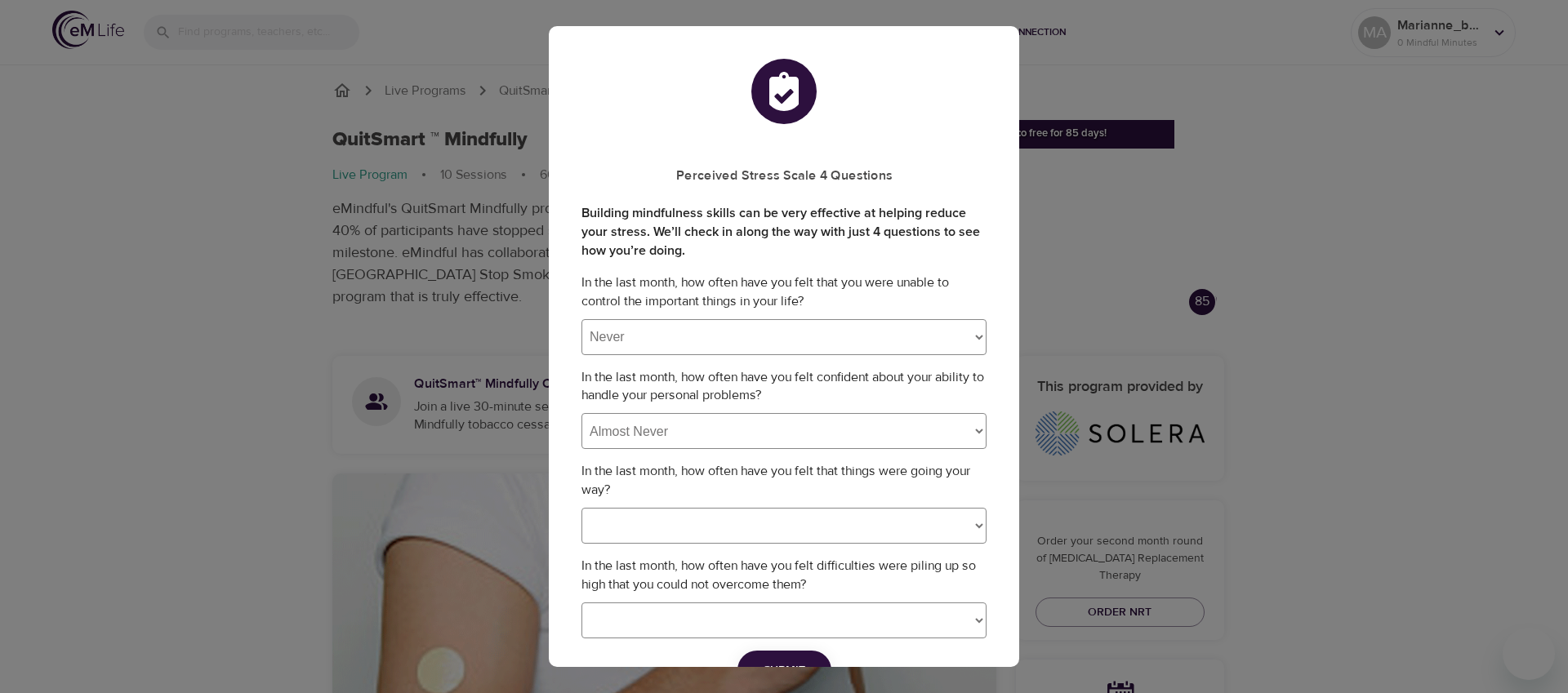
click at [581, 413] on select "Never Almost Never Sometimes Fairly Often Very Often" at bounding box center [784, 431] width 405 height 36
click at [804, 542] on select "Never Almost Never Sometimes Fairly Often Very Often" at bounding box center [784, 525] width 405 height 36
select select "1"
click at [581, 508] on select "Never Almost Never Sometimes Fairly Often Very Often" at bounding box center [784, 525] width 405 height 36
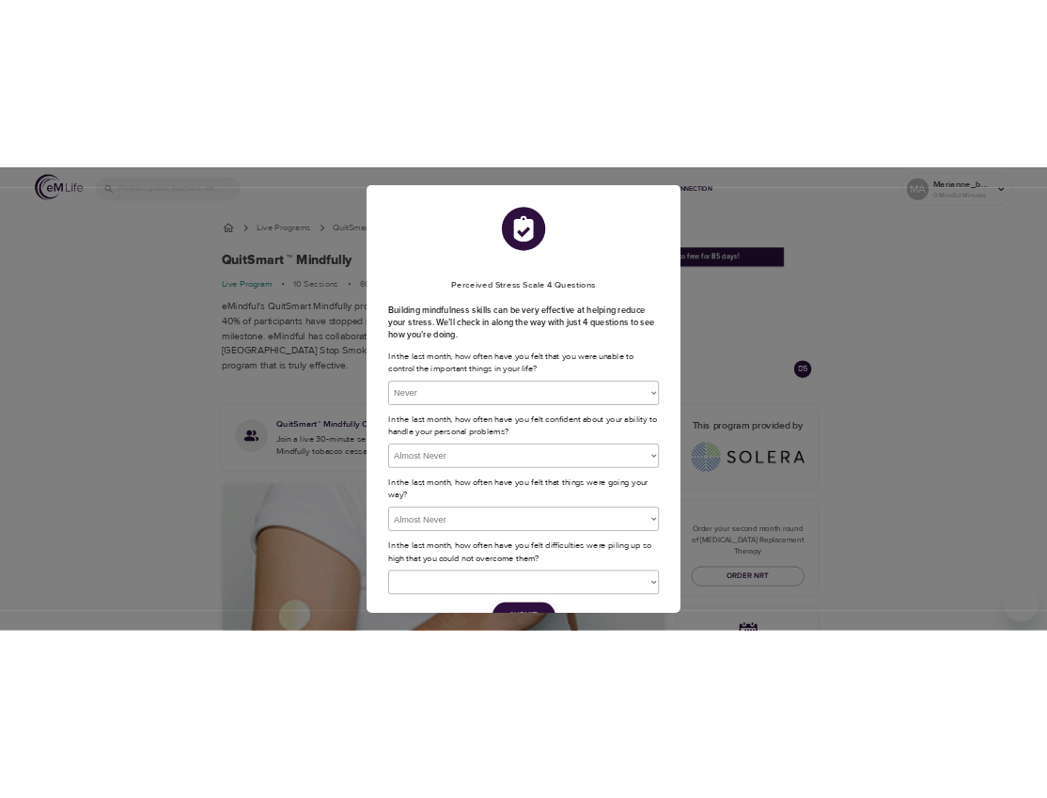
scroll to position [108, 0]
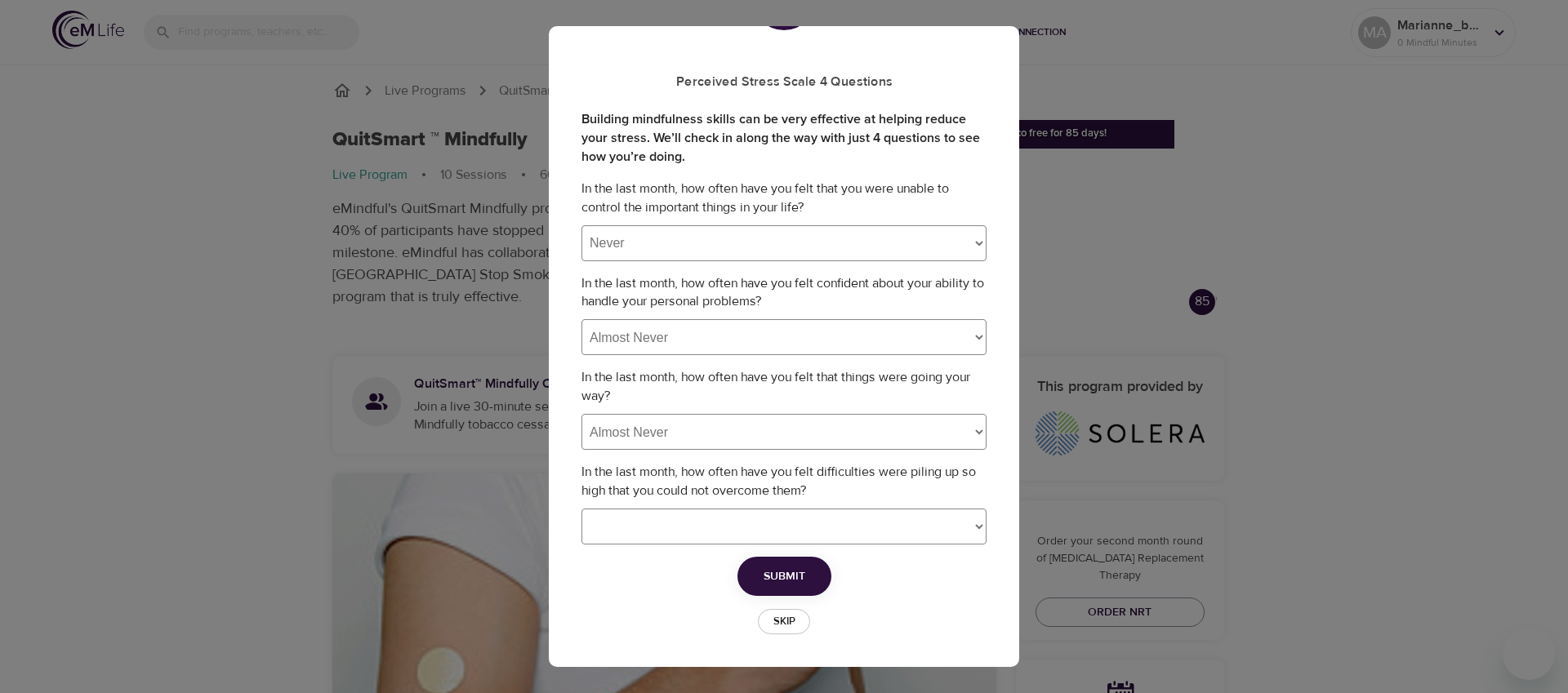
click at [723, 327] on select "Never Almost Never Sometimes Fairly Often Very Often" at bounding box center [784, 337] width 405 height 36
click at [581, 320] on select "Never Almost Never Sometimes Fairly Often Very Often" at bounding box center [784, 337] width 405 height 36
click at [654, 539] on select "Never Almost Never Sometimes Fairly Often Very Often" at bounding box center [784, 526] width 405 height 36
select select "1"
click at [581, 509] on select "Never Almost Never Sometimes Fairly Often Very Often" at bounding box center [784, 526] width 405 height 36
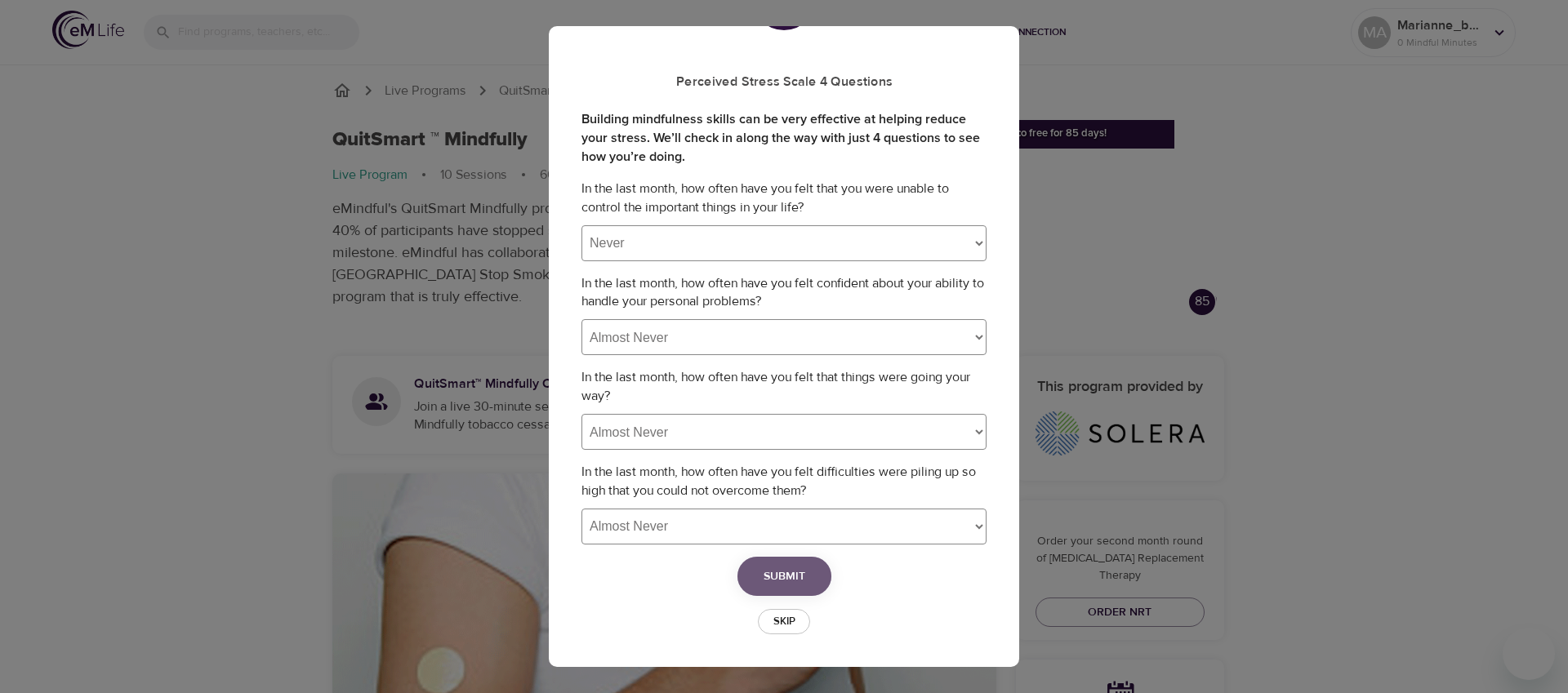
click at [797, 578] on span "Submit" at bounding box center [784, 577] width 42 height 21
select select
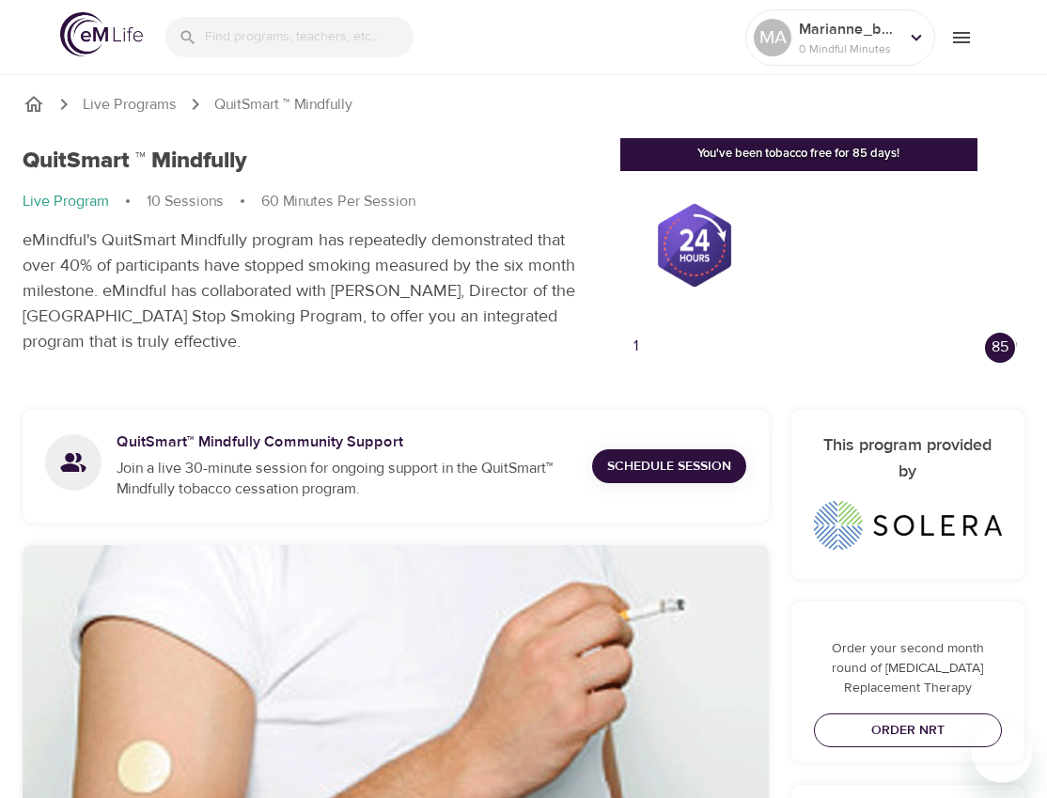
click at [891, 729] on span "Order NRT" at bounding box center [908, 731] width 159 height 24
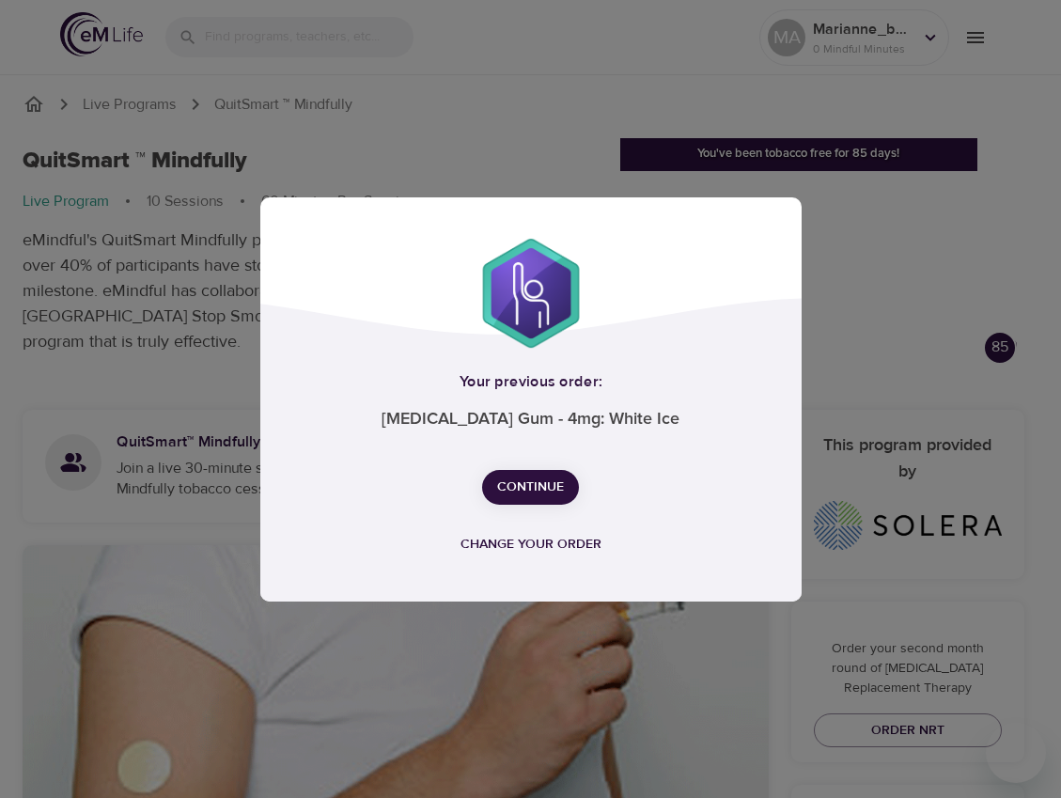
click at [559, 536] on span "Change your order" at bounding box center [531, 545] width 141 height 24
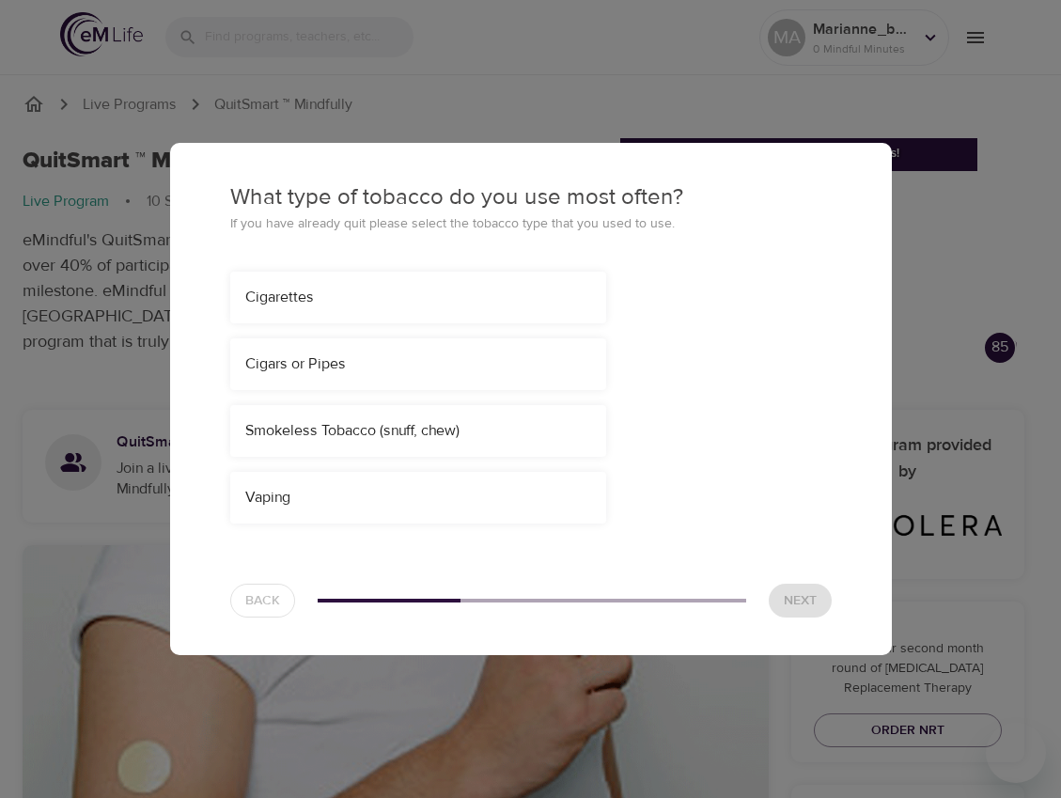
click at [432, 423] on div "Smokeless Tobacco (snuff, chew)" at bounding box center [418, 431] width 346 height 22
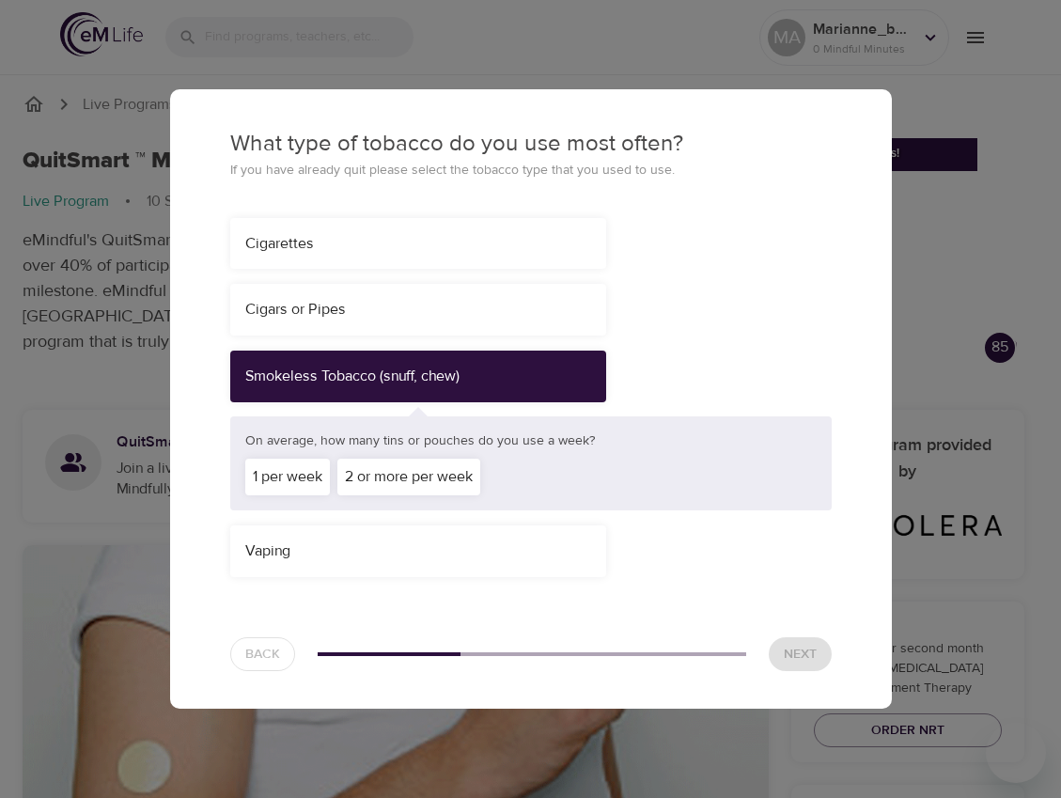
click at [426, 475] on div "2 or more per week" at bounding box center [408, 477] width 143 height 37
click at [798, 646] on span "Next" at bounding box center [800, 655] width 33 height 24
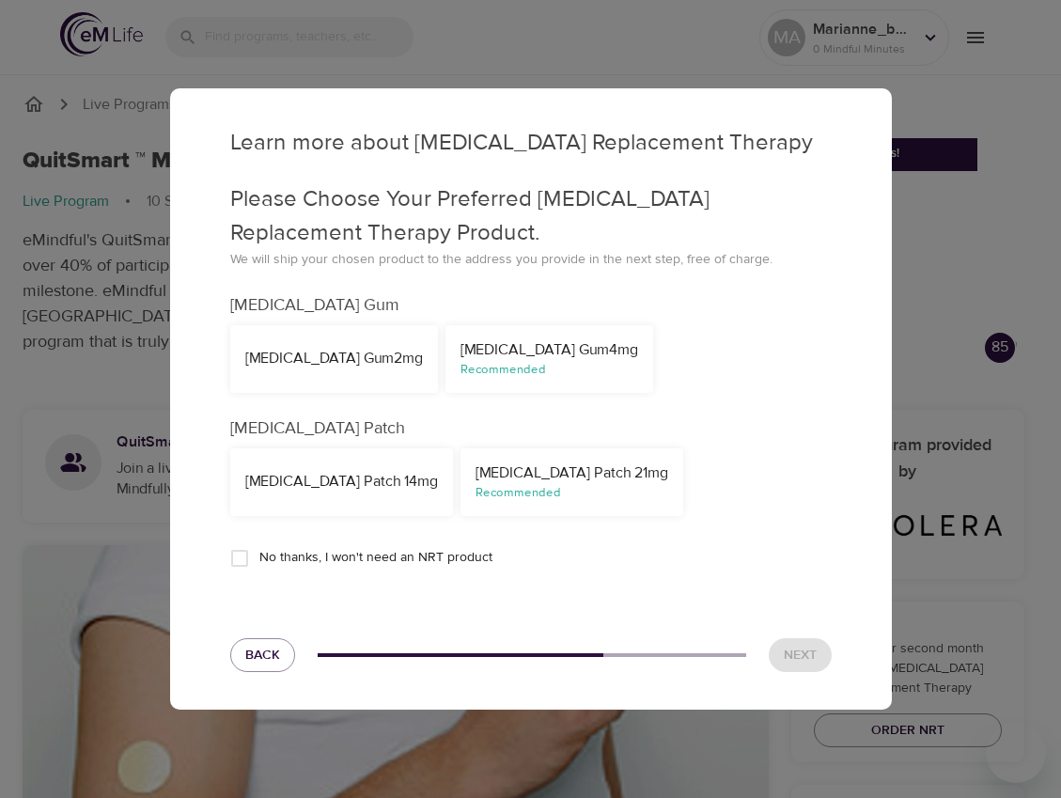
click at [243, 553] on input "No thanks, I won't need an NRT product" at bounding box center [239, 558] width 39 height 39
checkbox input "true"
click at [813, 645] on span "Next" at bounding box center [800, 656] width 33 height 24
